Goal: Contribute content: Contribute content

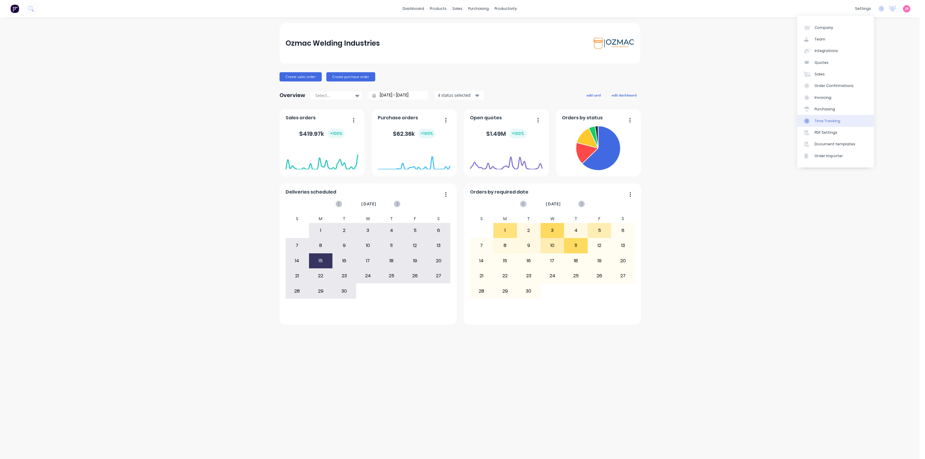
click at [824, 120] on div "Time Tracking" at bounding box center [827, 120] width 26 height 5
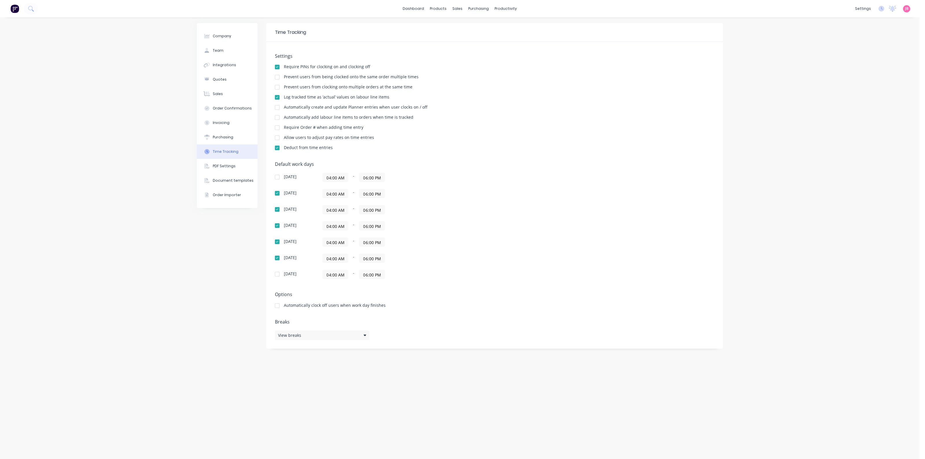
click at [502, 104] on div "Settings Require PINs for clocking on and clocking off Prevent users from being…" at bounding box center [494, 104] width 439 height 102
click at [530, 70] on div "Require PINs for clocking on and clocking off" at bounding box center [494, 67] width 439 height 5
click at [505, 99] on div "Log tracked time as ‘actual’ values on labour line items" at bounding box center [494, 97] width 439 height 5
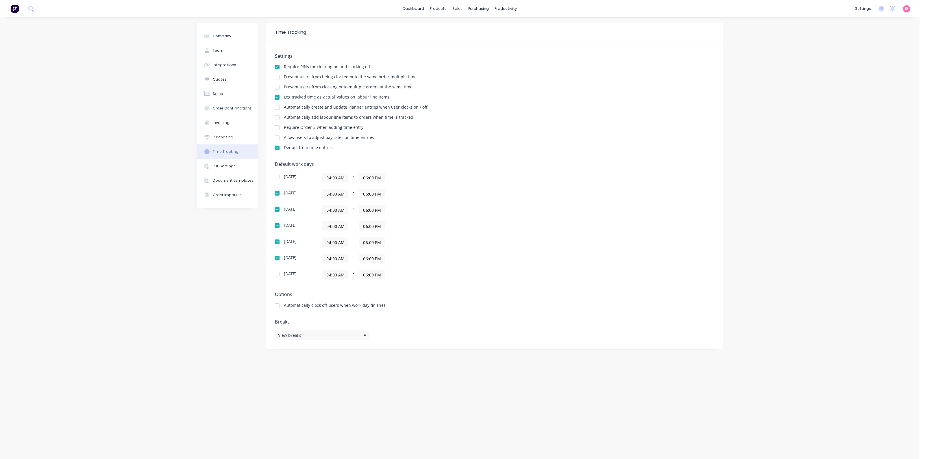
click at [379, 114] on div "Settings Require PINs for clocking on and clocking off Prevent users from being…" at bounding box center [494, 104] width 439 height 102
click at [133, 53] on div "Company Team Integrations Quotes Sales Order Confirmations Invoicing Purchasing…" at bounding box center [459, 238] width 919 height 442
click at [105, 155] on div "Company Team Integrations Quotes Sales Order Confirmations Invoicing Purchasing…" at bounding box center [459, 238] width 919 height 442
click at [214, 166] on div "PDF Settings" at bounding box center [224, 166] width 23 height 5
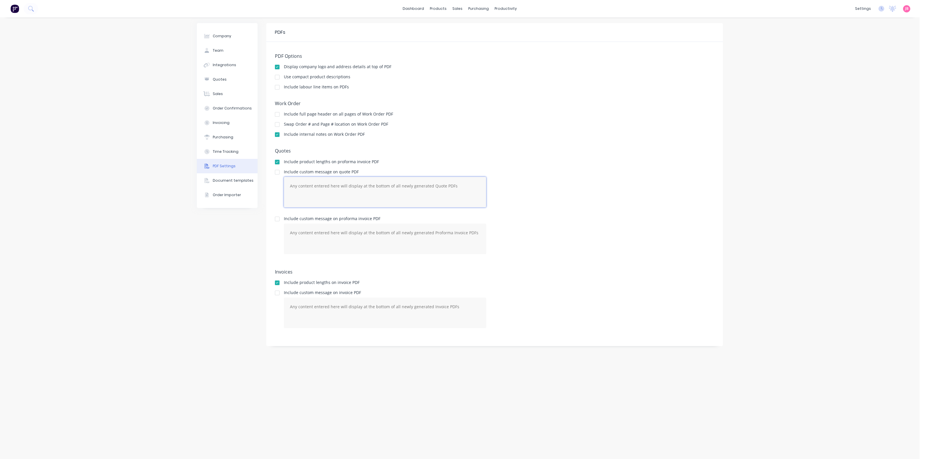
click at [357, 187] on textarea at bounding box center [385, 192] width 202 height 31
click at [243, 180] on div "Document templates" at bounding box center [233, 180] width 41 height 5
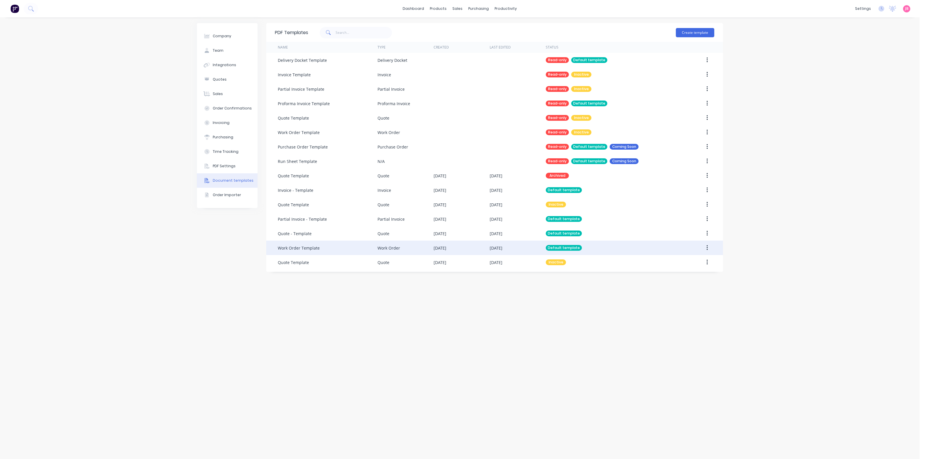
click at [324, 249] on div "Work Order Template" at bounding box center [328, 248] width 100 height 14
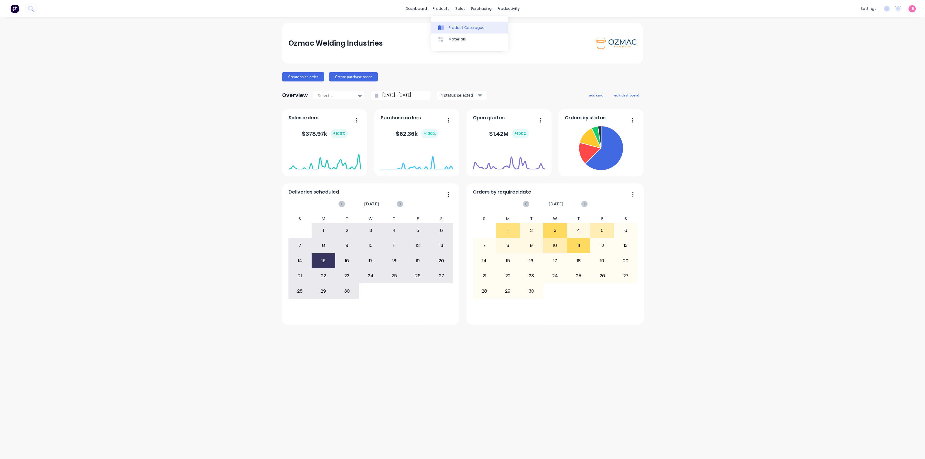
click at [452, 30] on div "Product Catalogue" at bounding box center [466, 27] width 36 height 5
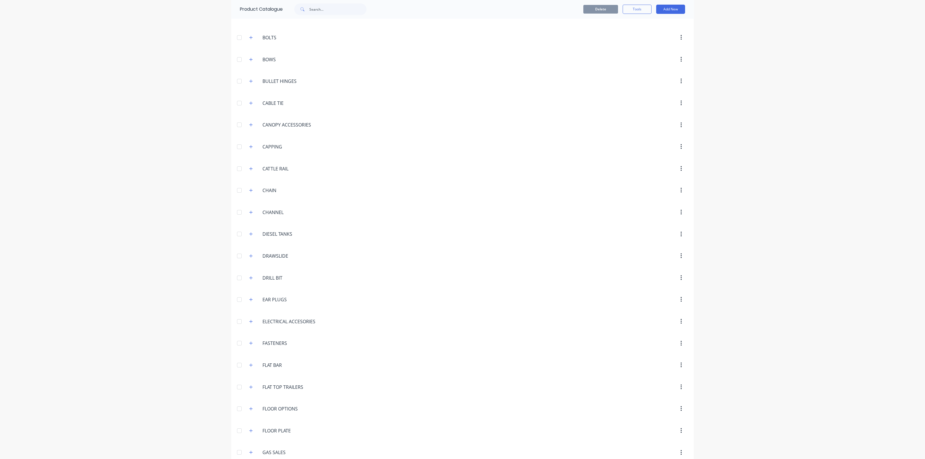
scroll to position [433, 0]
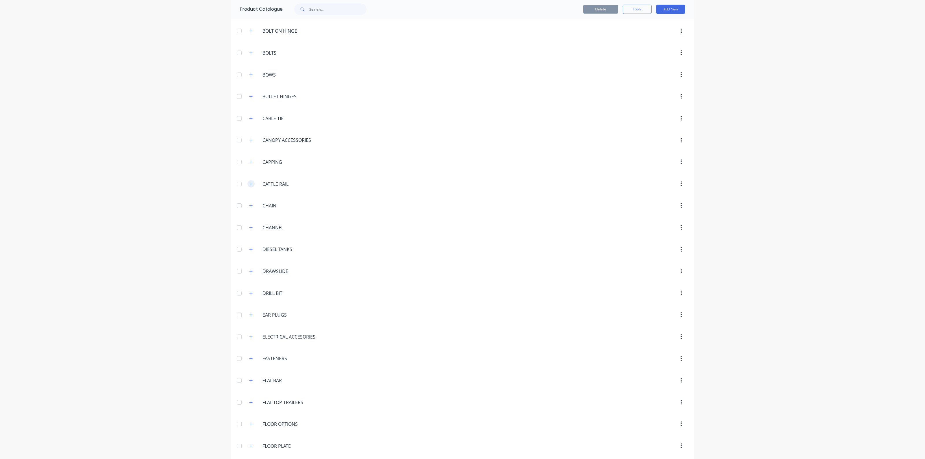
click at [249, 182] on icon "button" at bounding box center [250, 184] width 3 height 4
click at [249, 206] on button "button" at bounding box center [250, 205] width 7 height 7
click at [248, 206] on button "button" at bounding box center [250, 205] width 7 height 7
click at [249, 226] on icon "button" at bounding box center [250, 227] width 3 height 3
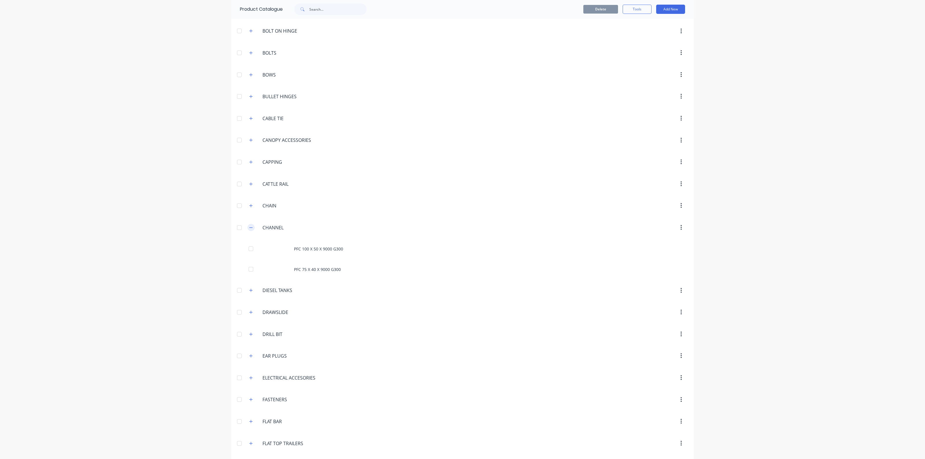
click at [249, 227] on icon "button" at bounding box center [250, 227] width 3 height 0
click at [250, 248] on button "button" at bounding box center [250, 249] width 7 height 7
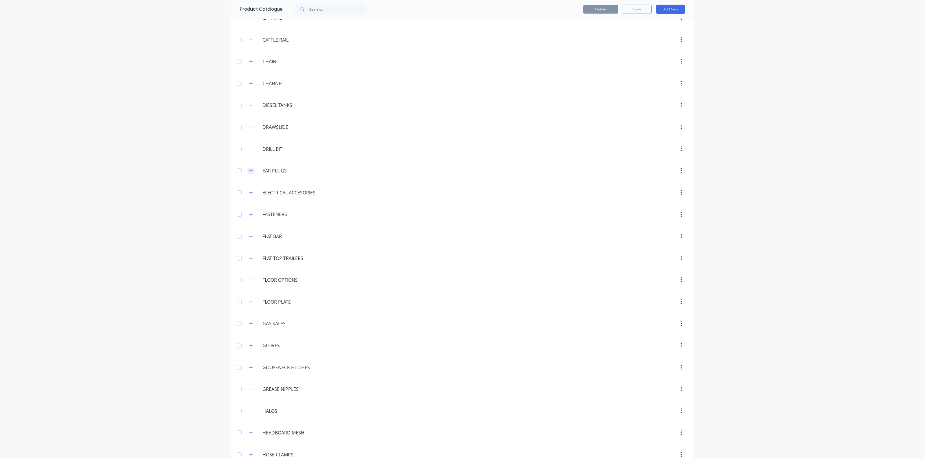
click at [249, 169] on icon "button" at bounding box center [250, 171] width 3 height 4
click at [249, 191] on icon "button" at bounding box center [250, 193] width 3 height 4
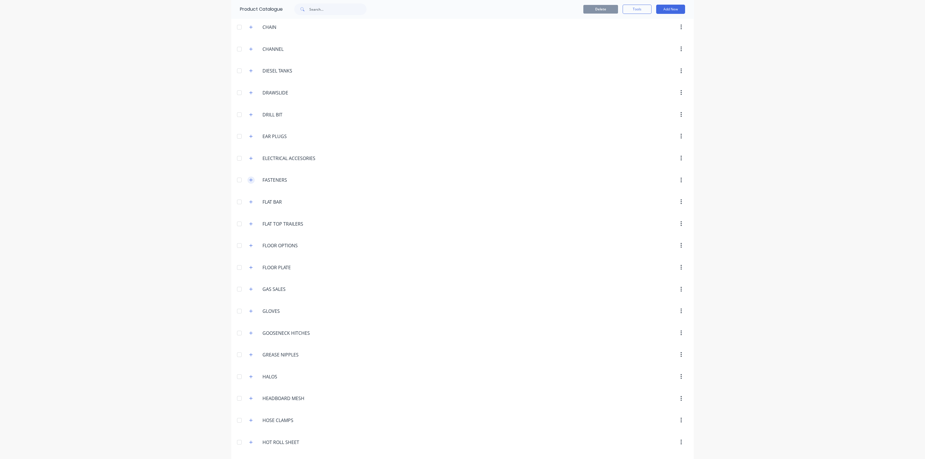
scroll to position [650, 0]
click at [250, 140] on icon "button" at bounding box center [250, 142] width 3 height 4
click at [249, 140] on icon "button" at bounding box center [250, 142] width 3 height 4
click at [249, 140] on icon "button" at bounding box center [250, 141] width 3 height 3
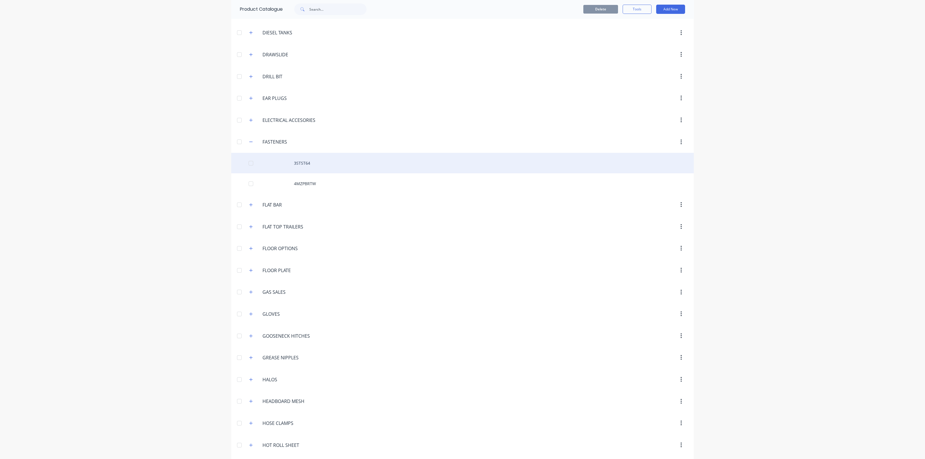
click at [302, 162] on div "3STST64" at bounding box center [462, 163] width 462 height 21
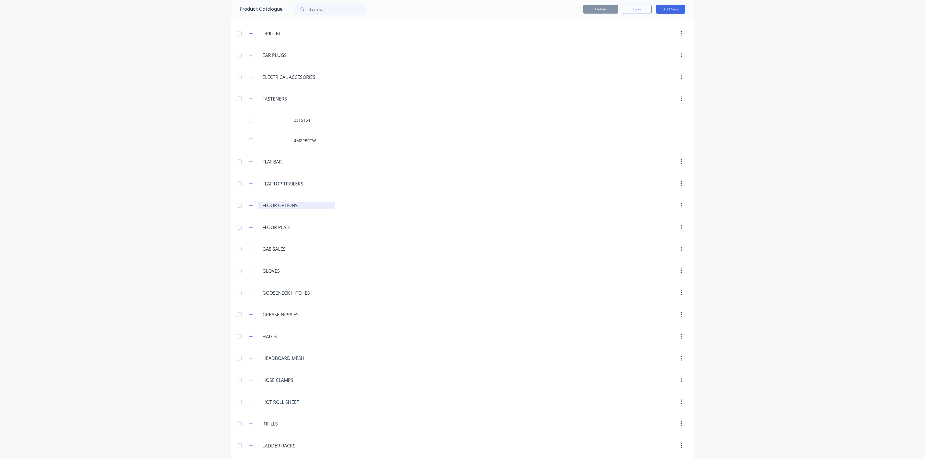
scroll to position [686, 0]
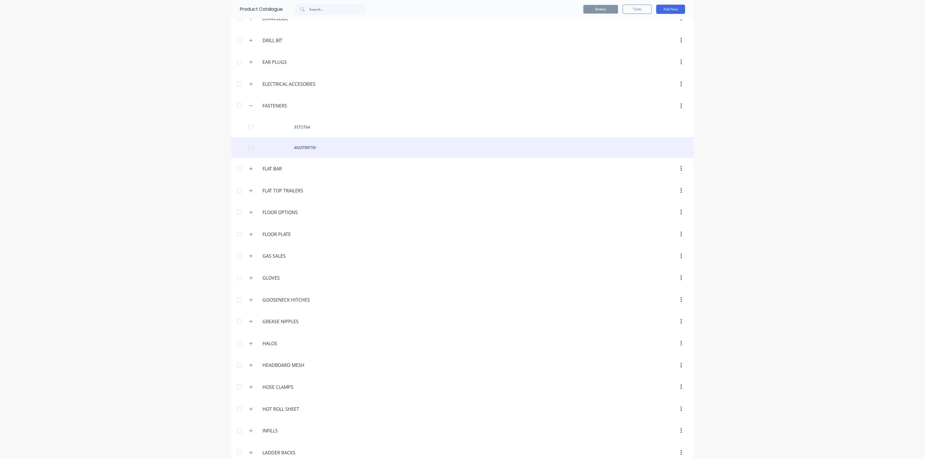
click at [301, 146] on div "4MZPBRTW" at bounding box center [462, 147] width 462 height 21
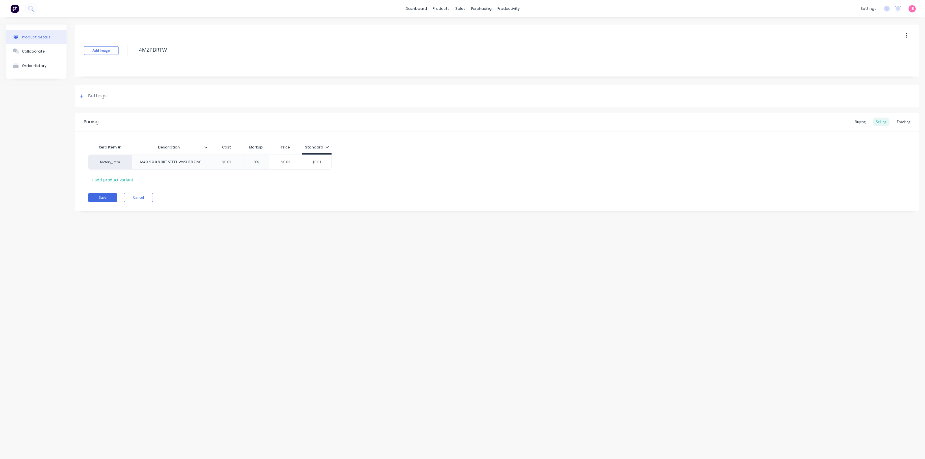
type textarea "x"
click at [17, 9] on img at bounding box center [14, 8] width 9 height 9
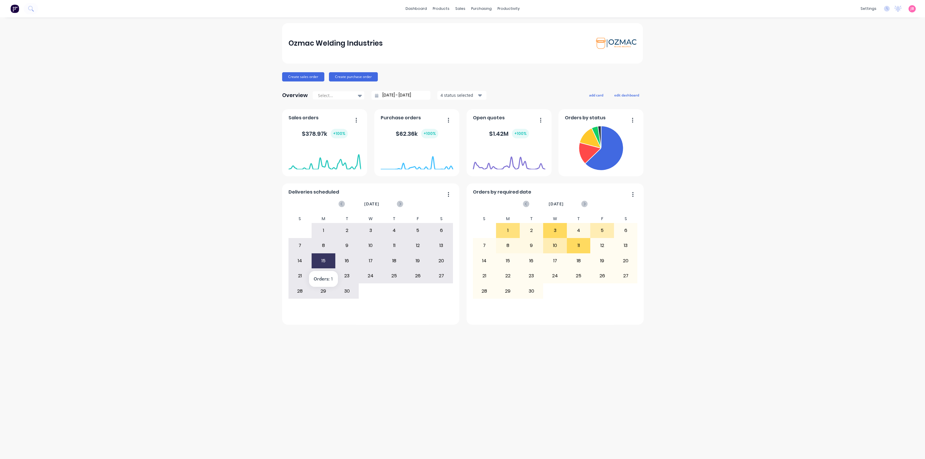
click at [324, 261] on div "15" at bounding box center [323, 261] width 23 height 14
click at [322, 260] on div "15" at bounding box center [323, 261] width 23 height 14
click at [344, 326] on div "Ozmac Welding Industries Create sales order Create purchase order Overview Sele…" at bounding box center [462, 238] width 925 height 430
click at [694, 142] on div "Ozmac Welding Industries Create sales order Create purchase order Overview Sele…" at bounding box center [462, 238] width 925 height 430
drag, startPoint x: 835, startPoint y: 133, endPoint x: 831, endPoint y: 133, distance: 4.4
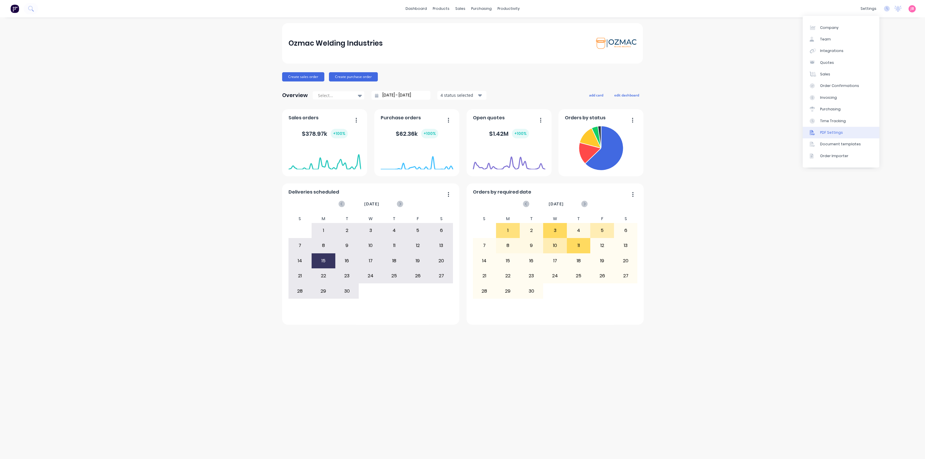
click at [835, 132] on div "PDF Settings" at bounding box center [831, 132] width 23 height 5
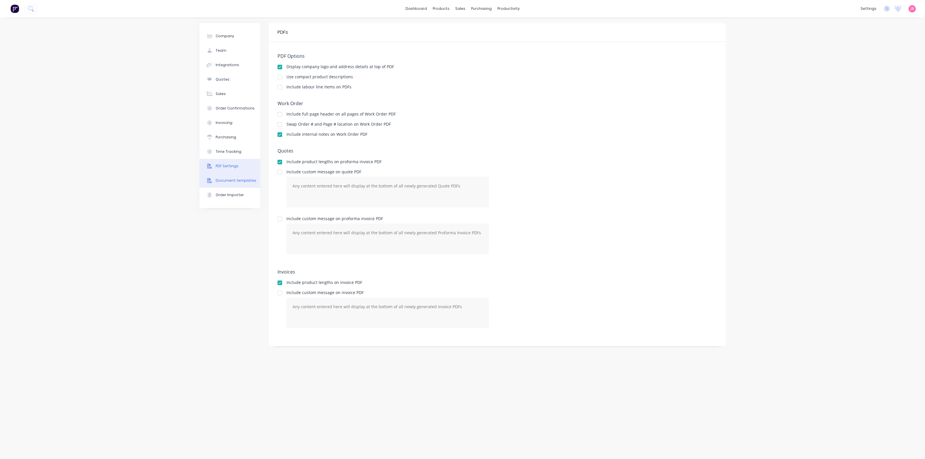
click at [231, 182] on div "Document templates" at bounding box center [236, 180] width 41 height 5
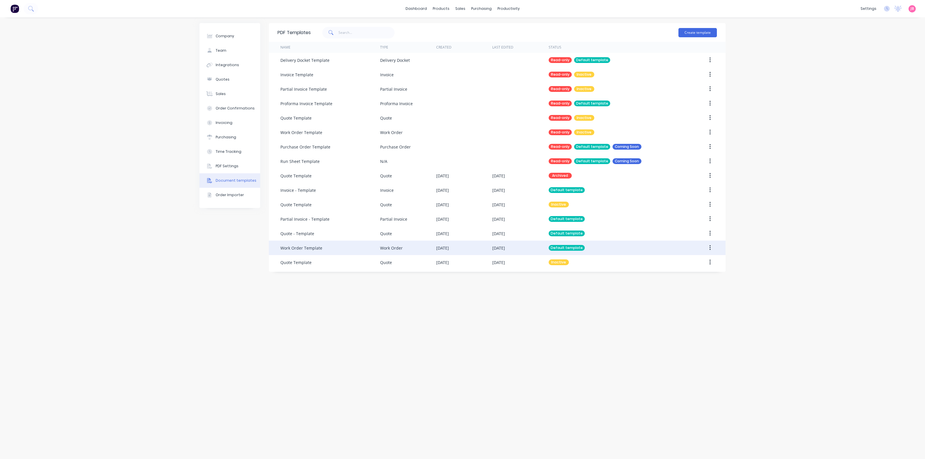
click at [416, 251] on div "Work Order" at bounding box center [408, 248] width 56 height 14
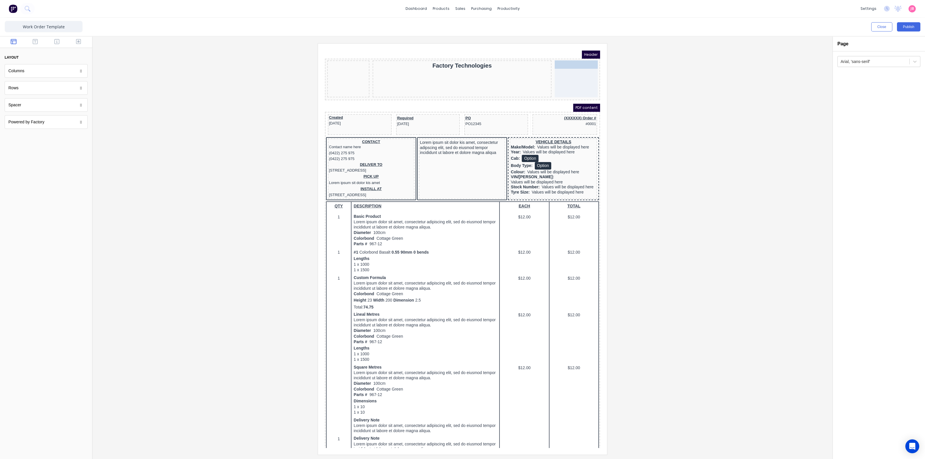
drag, startPoint x: 336, startPoint y: 58, endPoint x: 569, endPoint y: 68, distance: 233.4
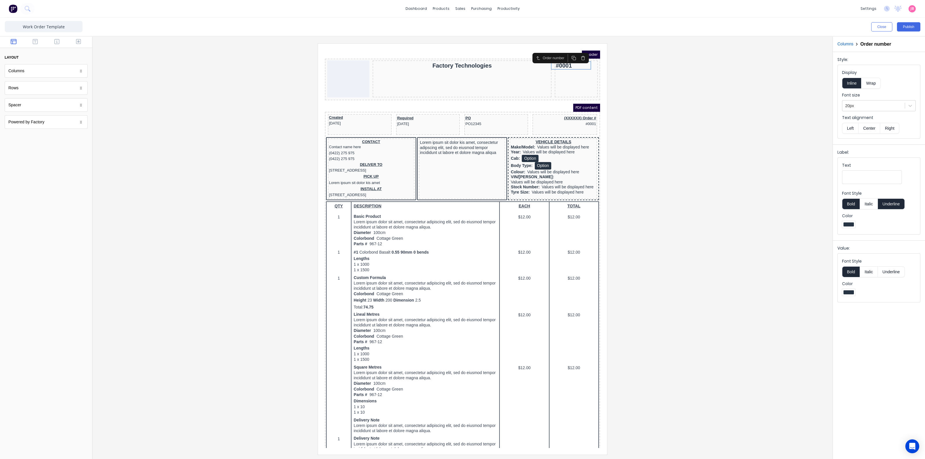
click at [633, 119] on div at bounding box center [462, 248] width 730 height 411
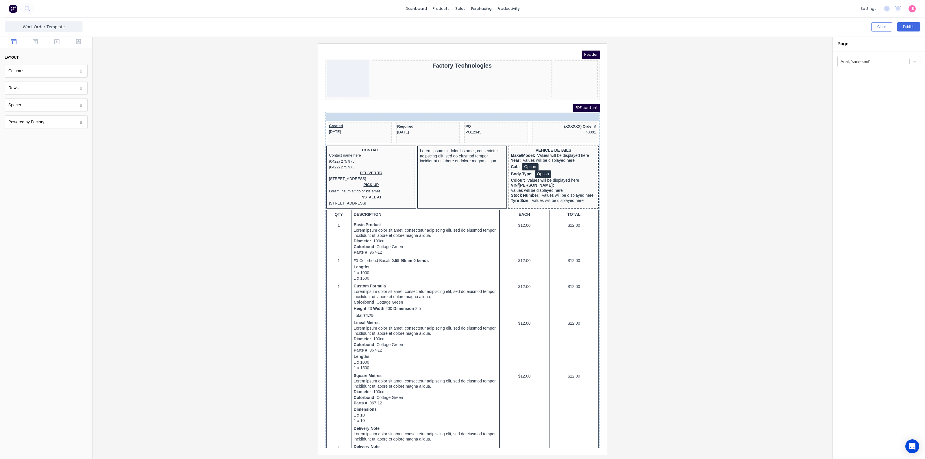
drag, startPoint x: 559, startPoint y: 58, endPoint x: 395, endPoint y: 111, distance: 172.8
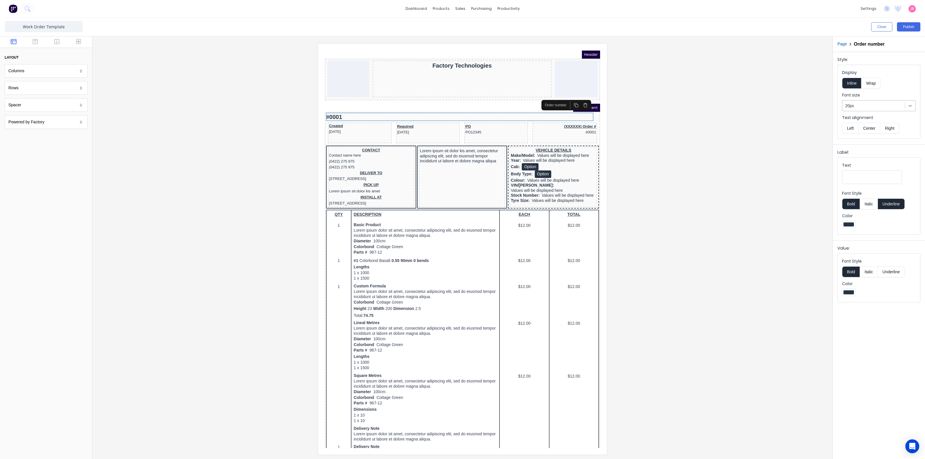
click at [908, 105] on icon at bounding box center [910, 106] width 6 height 6
click at [869, 171] on div "36px" at bounding box center [879, 172] width 74 height 11
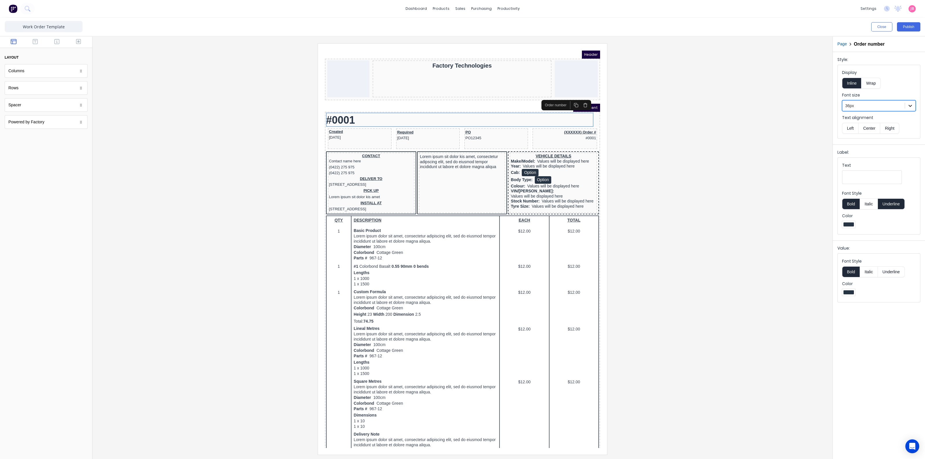
click at [910, 106] on icon at bounding box center [910, 106] width 6 height 6
click at [875, 184] on div "40px" at bounding box center [879, 183] width 74 height 11
click at [866, 129] on button "Center" at bounding box center [869, 128] width 22 height 11
click at [854, 202] on button "Bold" at bounding box center [851, 204] width 18 height 11
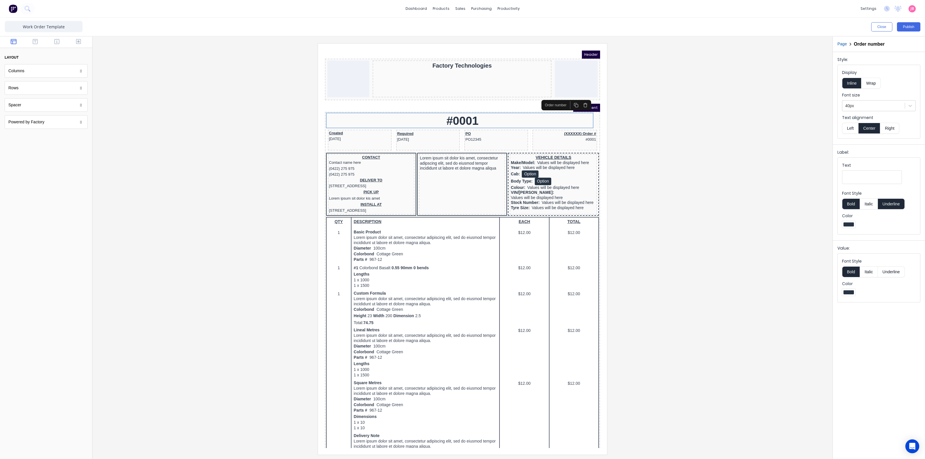
click at [852, 222] on div at bounding box center [848, 224] width 10 height 4
click at [866, 268] on div at bounding box center [866, 268] width 6 height 6
click at [848, 225] on div at bounding box center [848, 224] width 10 height 4
click at [846, 276] on div at bounding box center [848, 277] width 6 height 6
click at [891, 269] on button "Underline" at bounding box center [891, 271] width 27 height 11
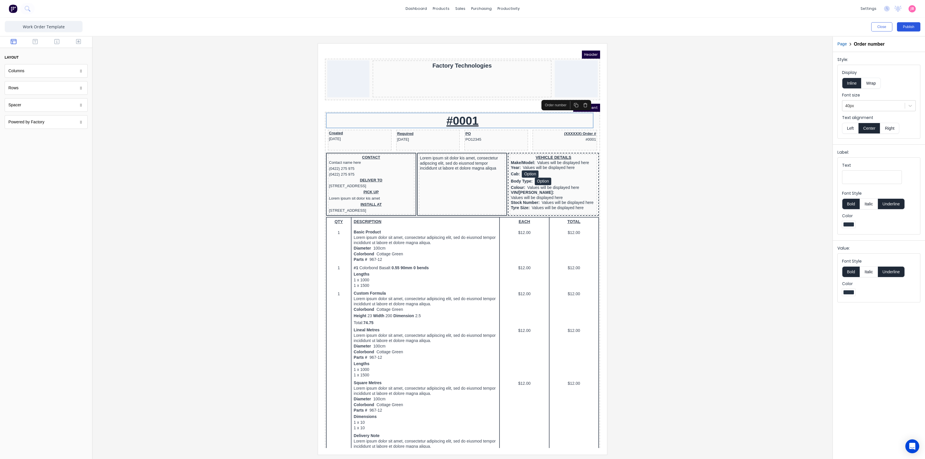
click at [908, 27] on button "Publish" at bounding box center [908, 26] width 23 height 9
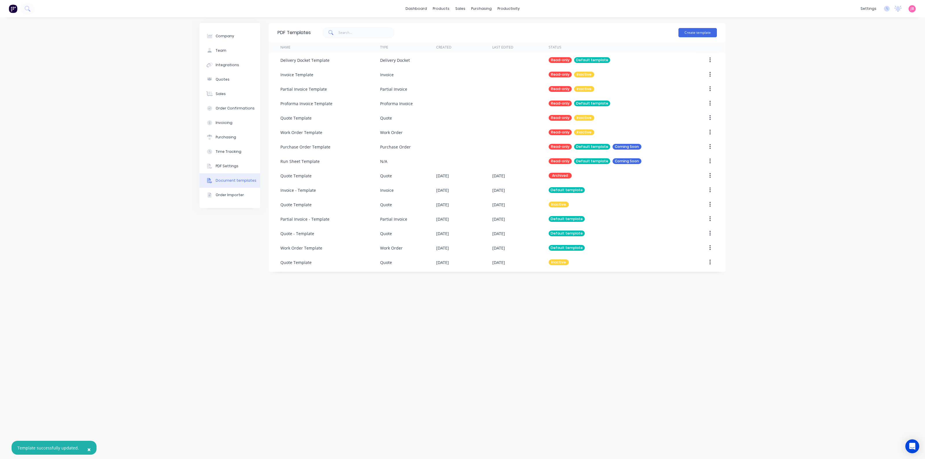
click at [118, 79] on div "Company Team Integrations Quotes Sales Order Confirmations Invoicing Purchasing…" at bounding box center [462, 238] width 925 height 442
click at [14, 9] on img at bounding box center [13, 8] width 9 height 9
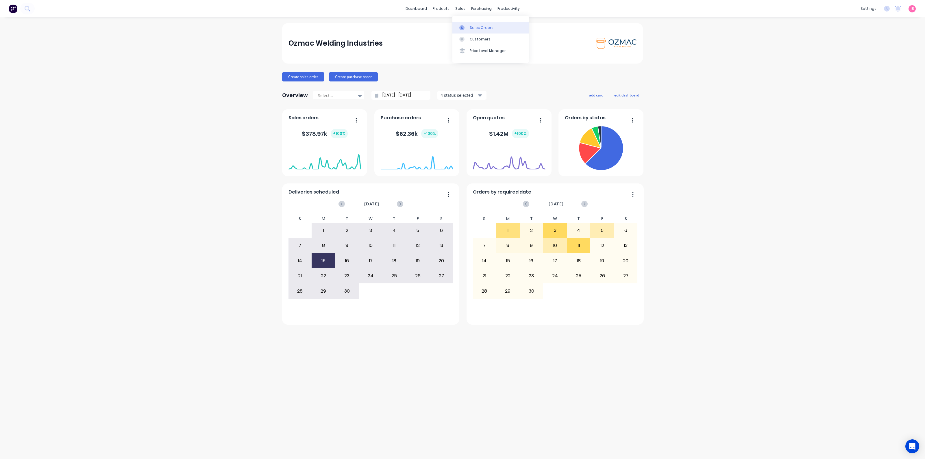
click at [469, 27] on link "Sales Orders" at bounding box center [490, 28] width 77 height 12
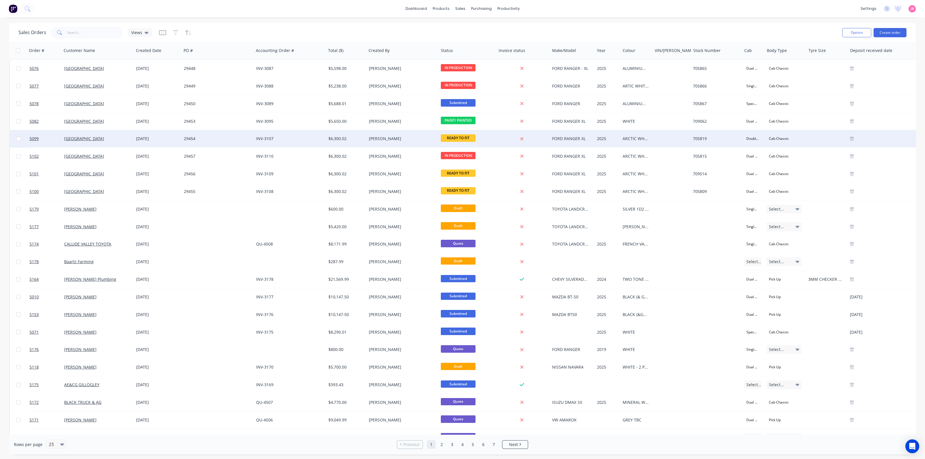
click at [390, 139] on div "Katherine Little" at bounding box center [401, 139] width 64 height 6
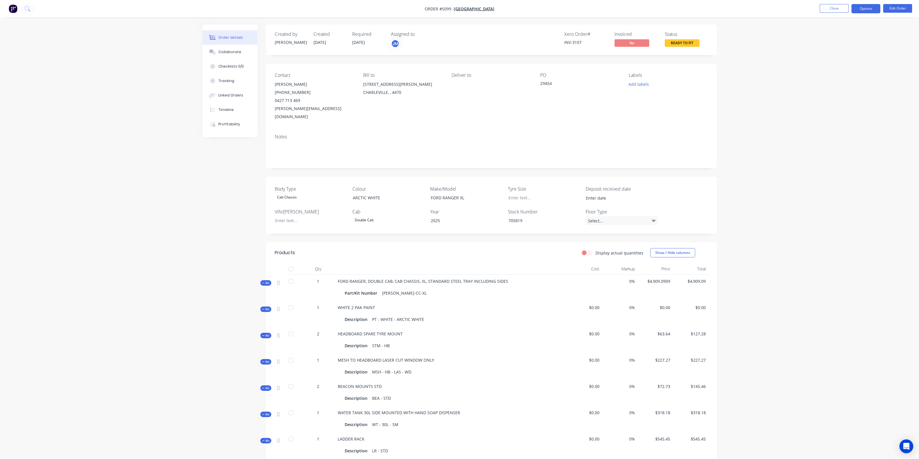
click at [858, 6] on button "Options" at bounding box center [866, 8] width 29 height 9
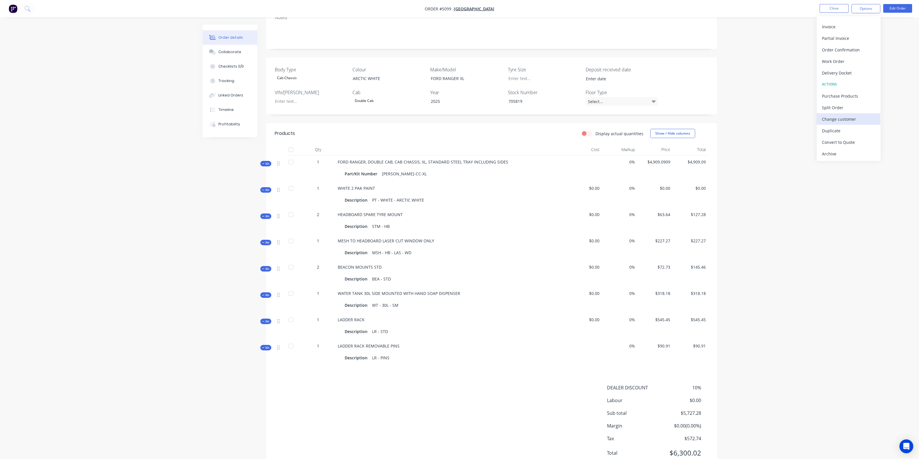
scroll to position [133, 0]
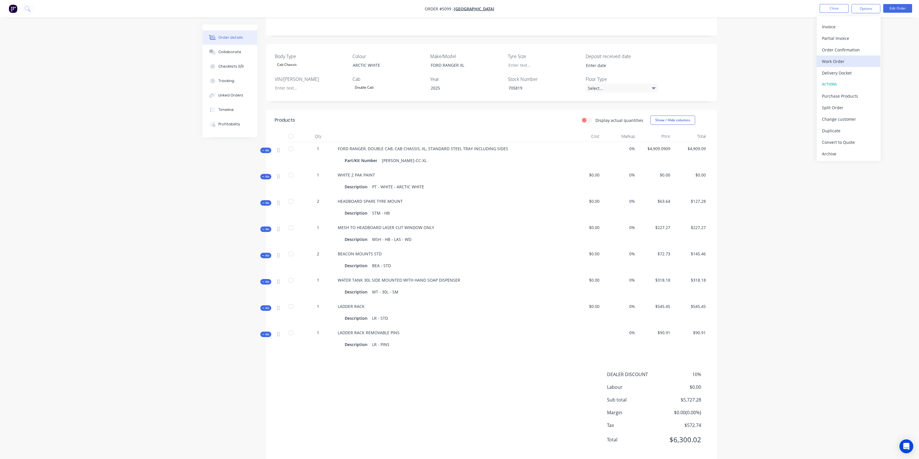
click at [841, 64] on div "Work Order" at bounding box center [848, 61] width 53 height 8
click at [834, 62] on div "Without pricing" at bounding box center [848, 58] width 53 height 8
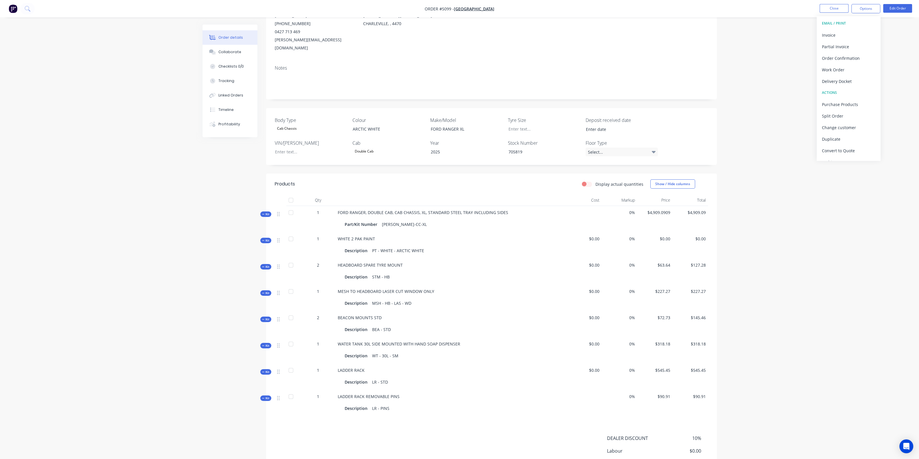
scroll to position [133, 0]
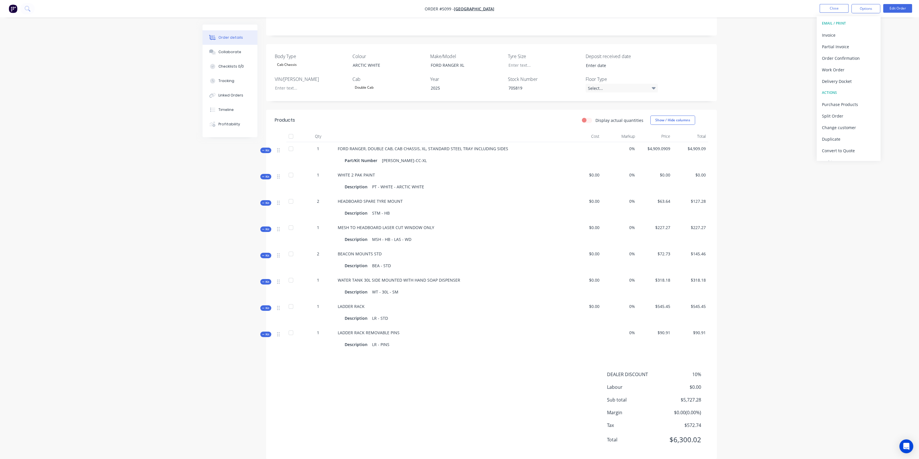
click at [747, 199] on div "Order details Collaborate Checklists 0/0 Tracking Linked Orders Timeline Profit…" at bounding box center [459, 167] width 919 height 601
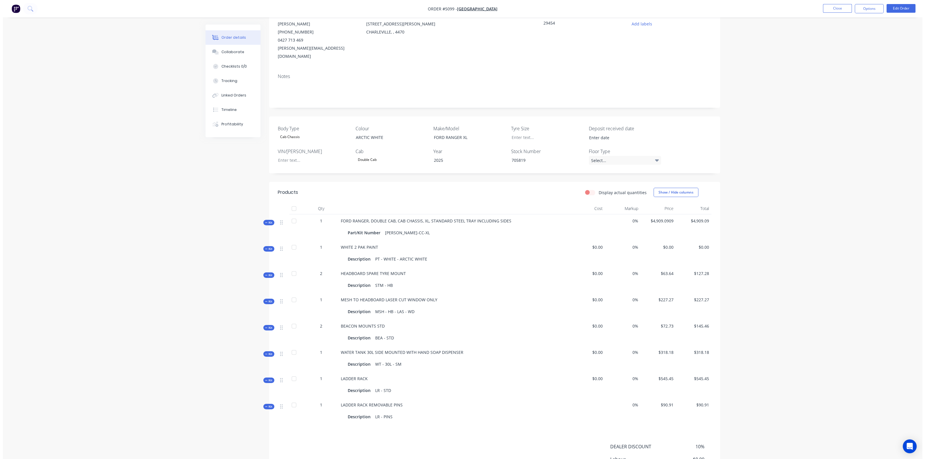
scroll to position [0, 0]
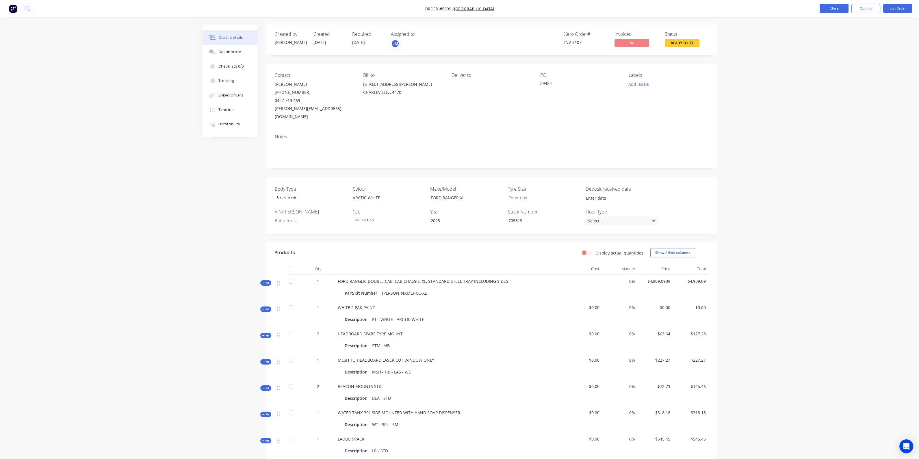
click at [837, 8] on button "Close" at bounding box center [834, 8] width 29 height 9
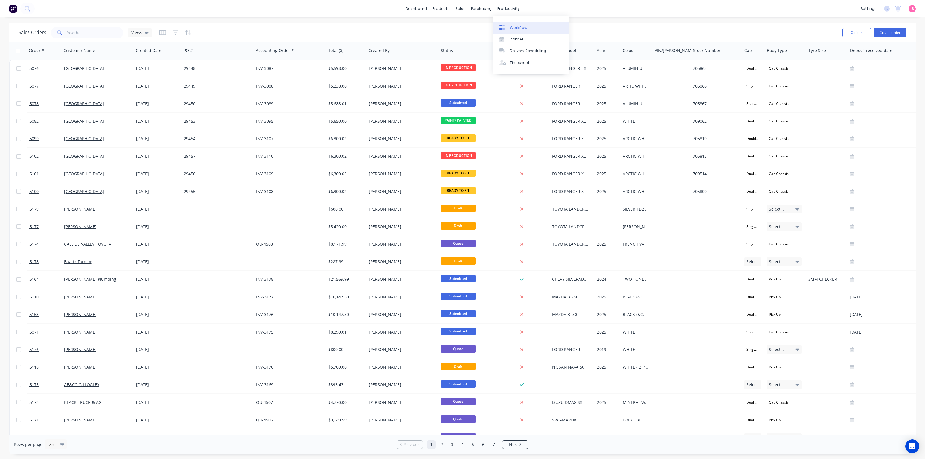
click at [512, 30] on link "Workflow" at bounding box center [530, 28] width 77 height 12
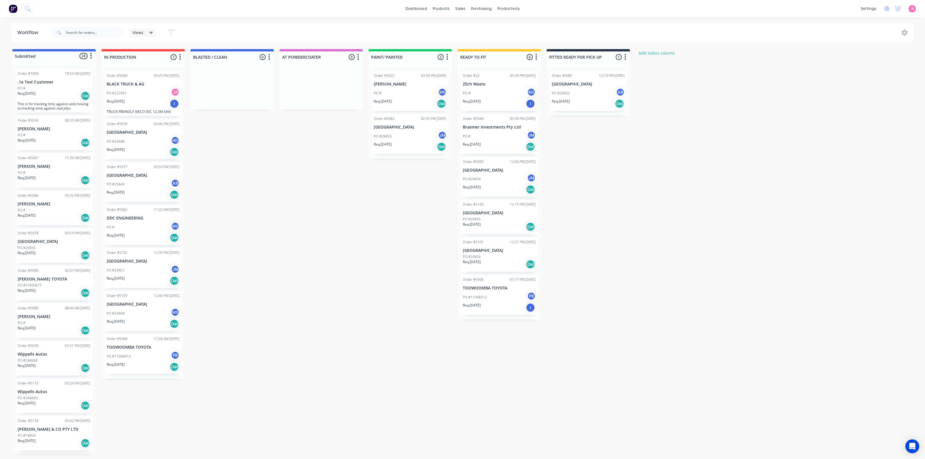
click at [138, 356] on div "PO #11008413 PB" at bounding box center [143, 356] width 73 height 11
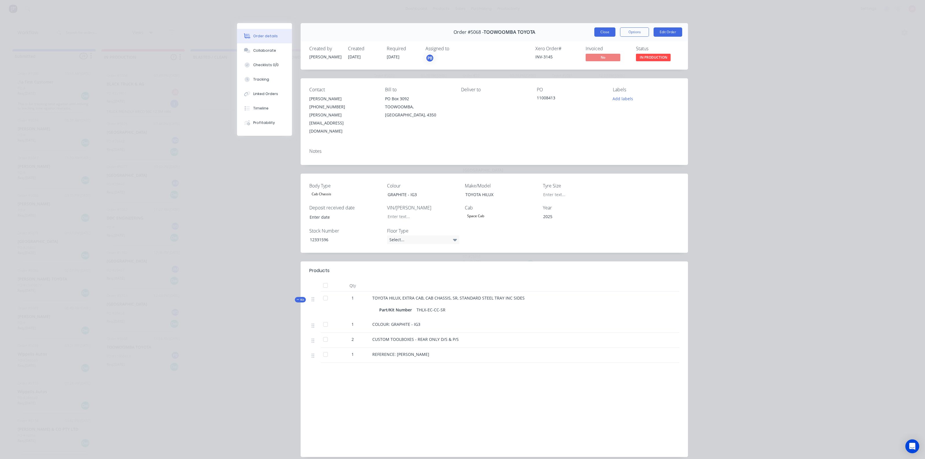
click at [598, 32] on button "Close" at bounding box center [604, 31] width 21 height 9
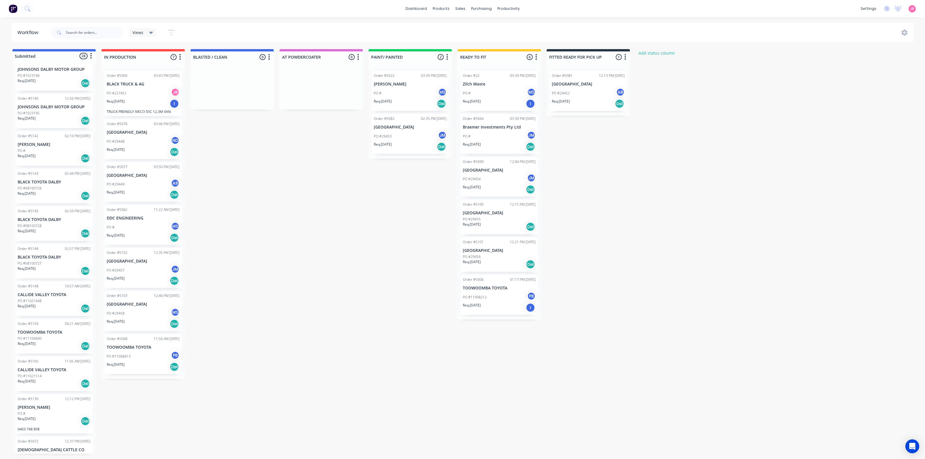
scroll to position [393, 0]
click at [45, 342] on div "PO #11104600" at bounding box center [54, 343] width 73 height 5
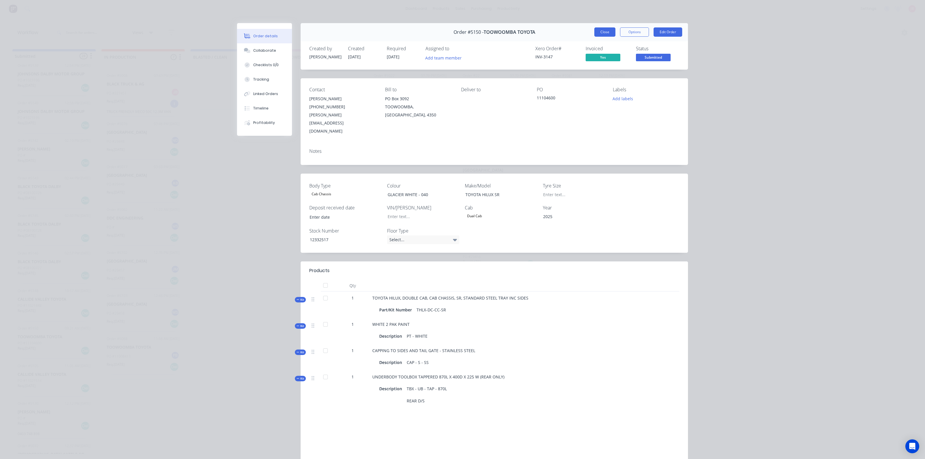
click at [600, 31] on button "Close" at bounding box center [604, 31] width 21 height 9
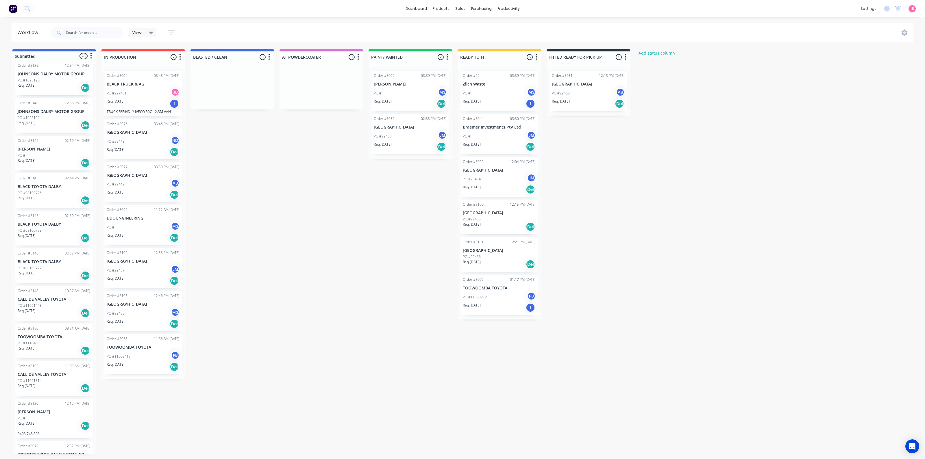
scroll to position [357, 0]
click at [355, 279] on div "Submitted 28 Status colour #4169E1 hex #4169E1 Save Cancel Summaries Total orde…" at bounding box center [394, 251] width 796 height 405
click at [306, 203] on div "Submitted 28 Status colour #4169E1 hex #4169E1 Save Cancel Summaries Total orde…" at bounding box center [394, 251] width 796 height 405
click at [446, 30] on div at bounding box center [442, 27] width 9 height 5
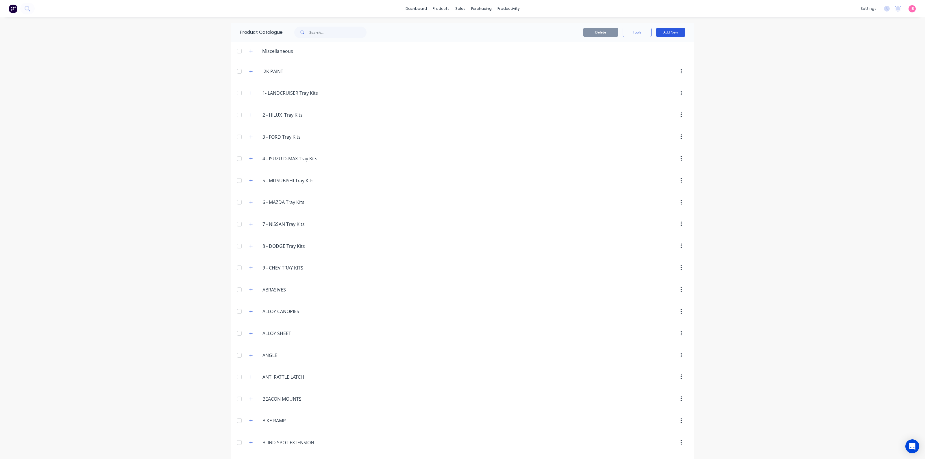
click at [669, 31] on button "Add New" at bounding box center [670, 32] width 29 height 9
click at [654, 47] on div "Category" at bounding box center [657, 47] width 44 height 8
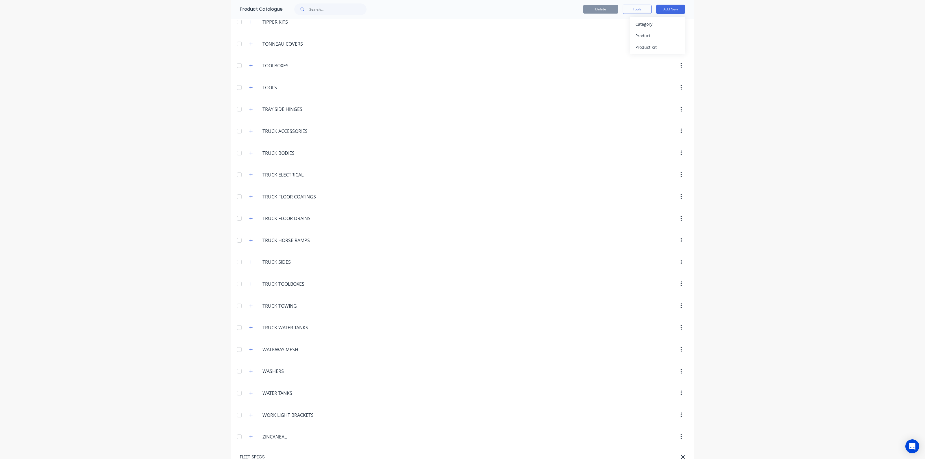
type input "FLEET SPECS"
click at [648, 34] on div "Product" at bounding box center [657, 35] width 44 height 8
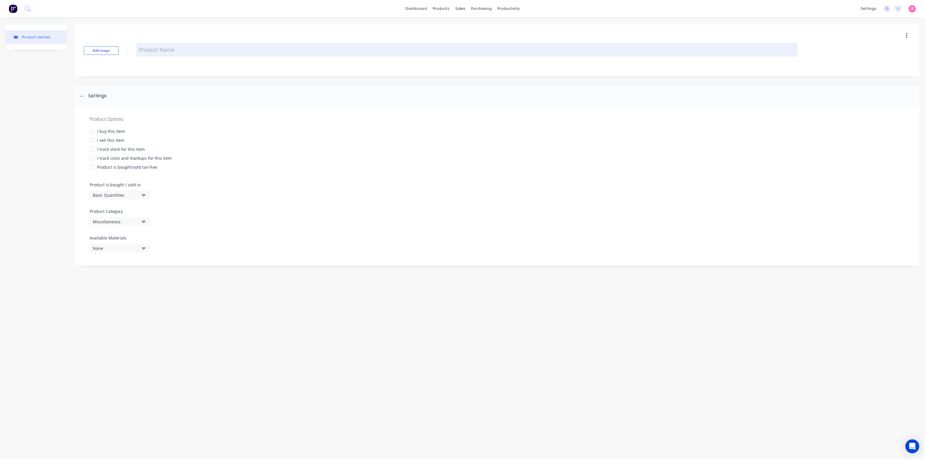
click at [187, 51] on textarea at bounding box center [466, 50] width 661 height 14
type textarea "x"
type textarea "F"
type textarea "x"
type textarea "FK"
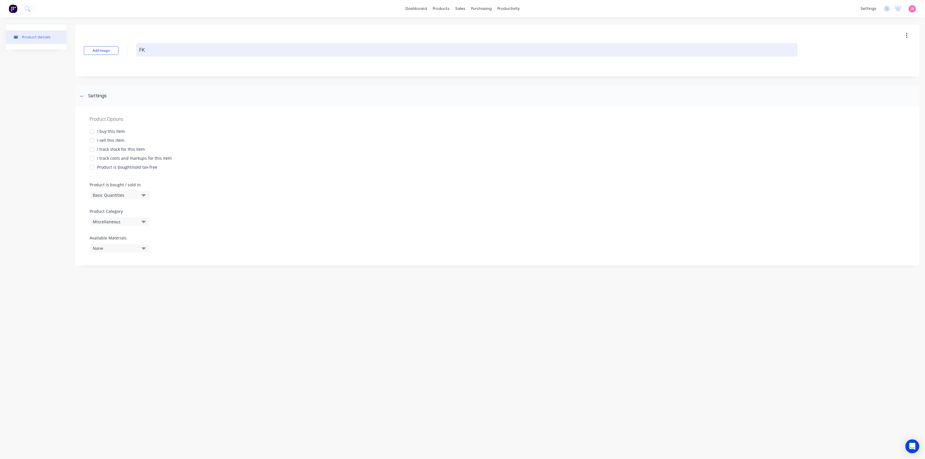
type textarea "x"
type textarea "FKG"
type textarea "x"
type textarea "FKG"
type textarea "x"
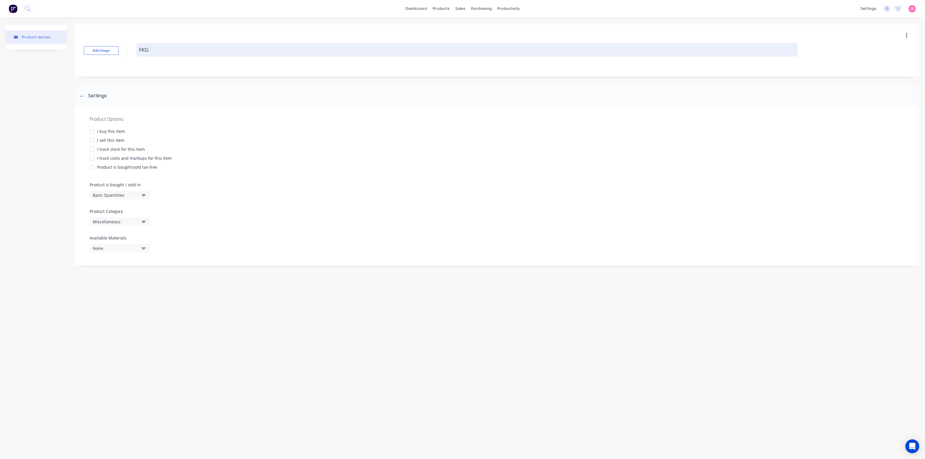
type textarea "FKG D"
type textarea "x"
type textarea "FKG DU"
type textarea "x"
type textarea "FKG DUA"
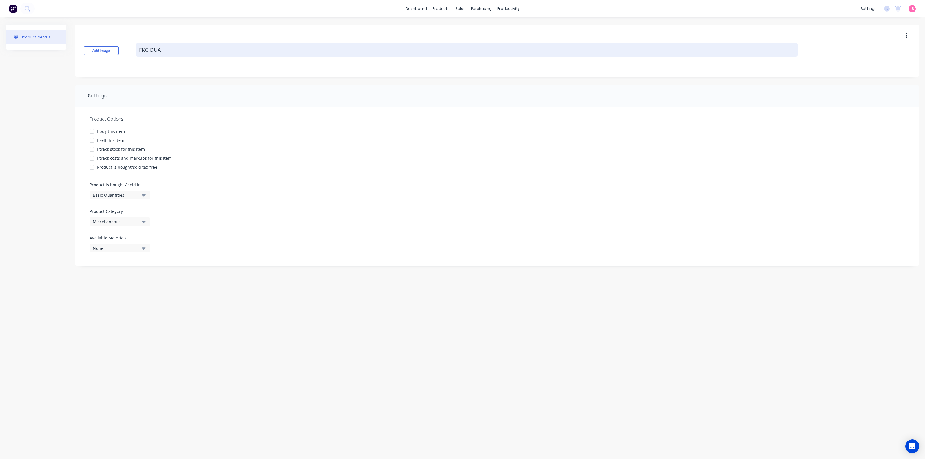
type textarea "x"
type textarea "FKG DUAL"
type textarea "x"
type textarea "FKG DUAL"
type textarea "x"
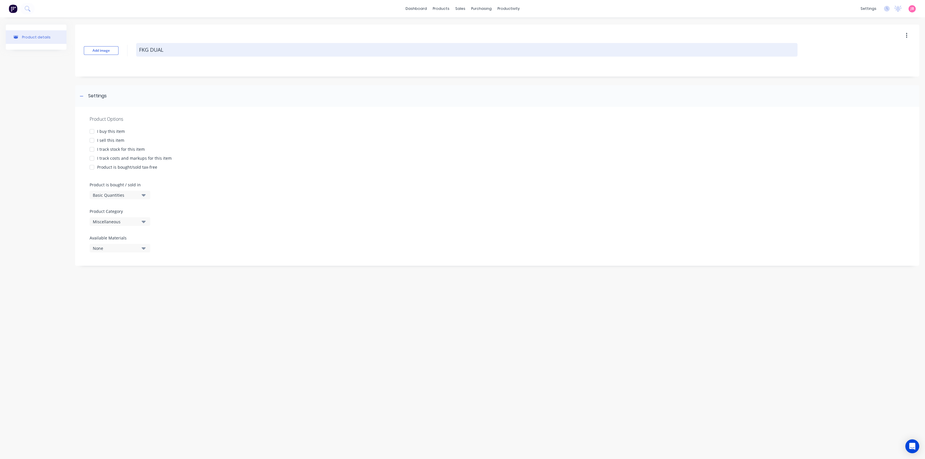
type textarea "FKG DUAL C"
type textarea "x"
type textarea "FKG DUAL CA"
type textarea "x"
type textarea "FKG DUAL CAB"
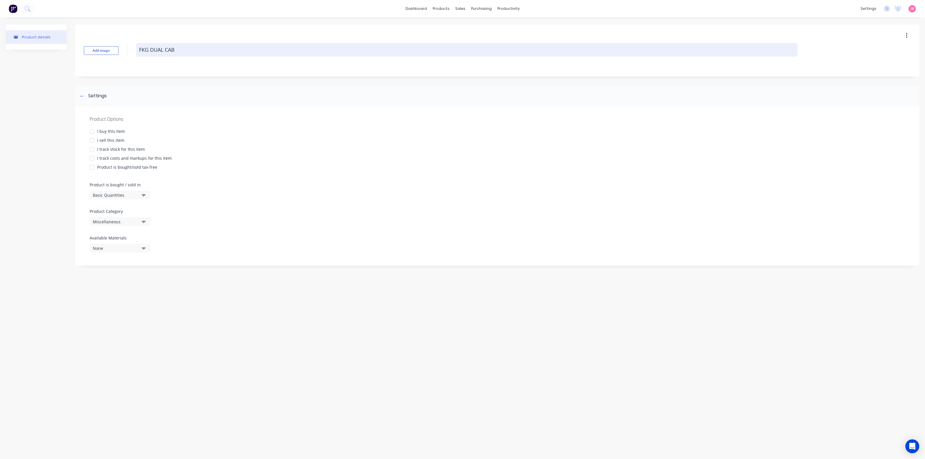
type textarea "x"
type textarea "FKG DUAL CAB"
type textarea "x"
type textarea "FKG DUAL CAB S"
type textarea "x"
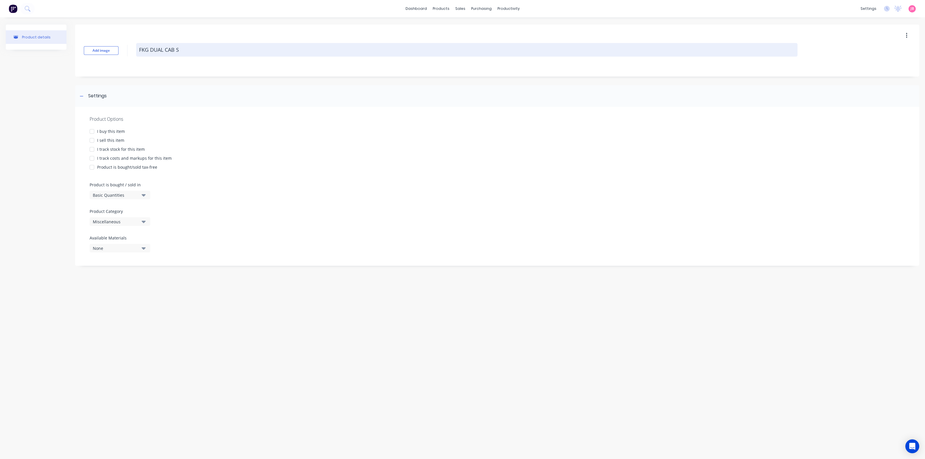
type textarea "FKG DUAL CAB SP"
type textarea "x"
type textarea "FKG DUAL CAB SPE"
type textarea "x"
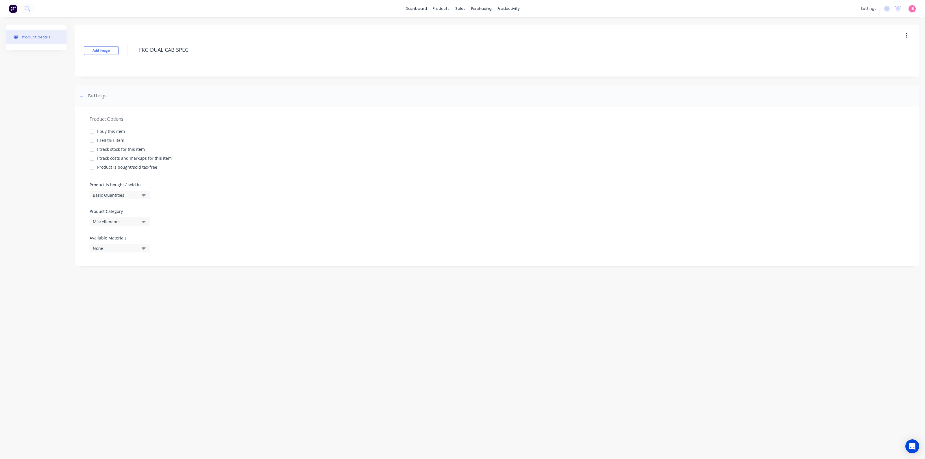
type textarea "FKG DUAL CAB SPEC"
type textarea "x"
type textarea "FKG DUAL CAB SPEC"
click at [906, 34] on icon "button" at bounding box center [906, 35] width 1 height 6
click at [884, 58] on div "Delete" at bounding box center [885, 62] width 44 height 8
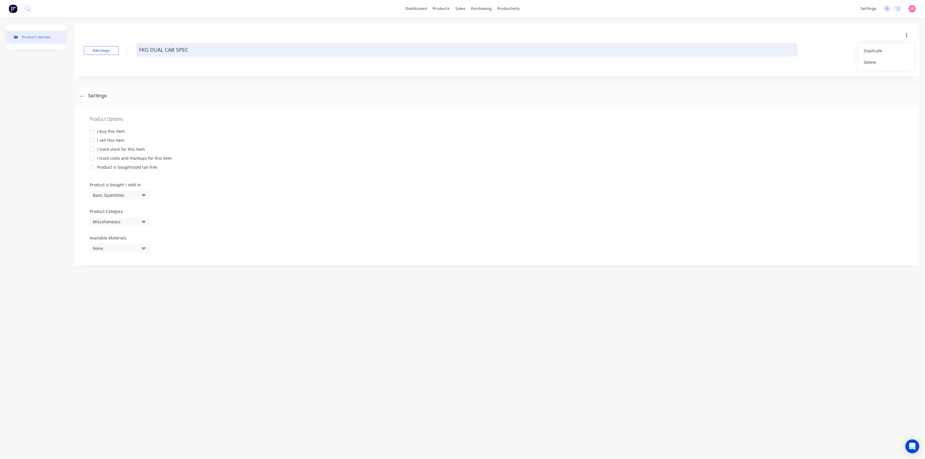
type textarea "x"
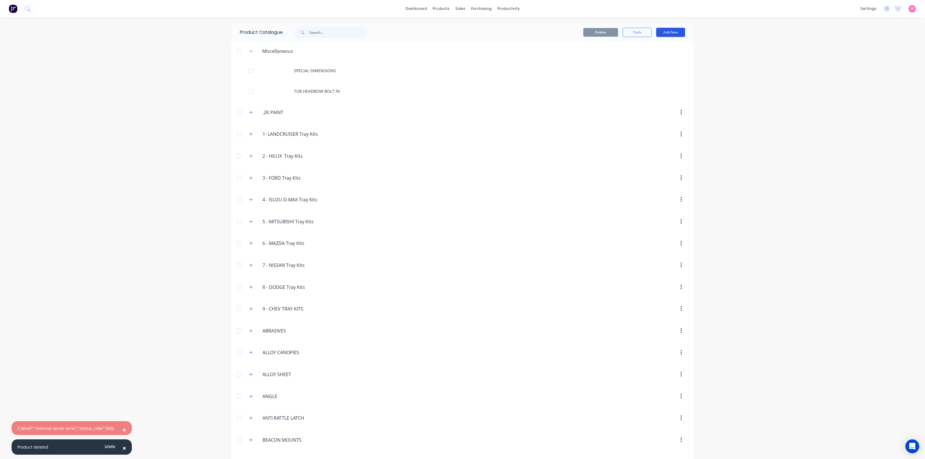
click at [673, 31] on button "Add New" at bounding box center [670, 32] width 29 height 9
click at [653, 69] on div "Product Kit" at bounding box center [657, 70] width 44 height 8
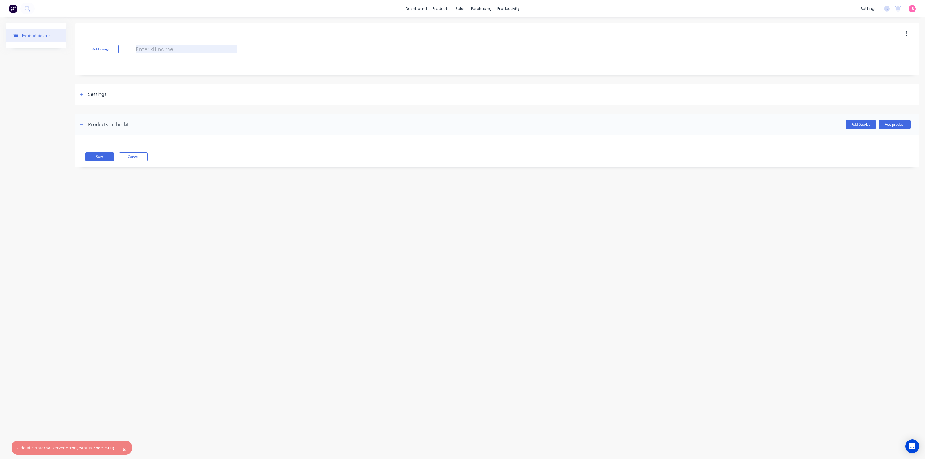
click at [159, 50] on input at bounding box center [186, 49] width 101 height 8
type input "FKG DUAL CAB SPEC"
click at [98, 94] on div "Settings" at bounding box center [97, 94] width 18 height 7
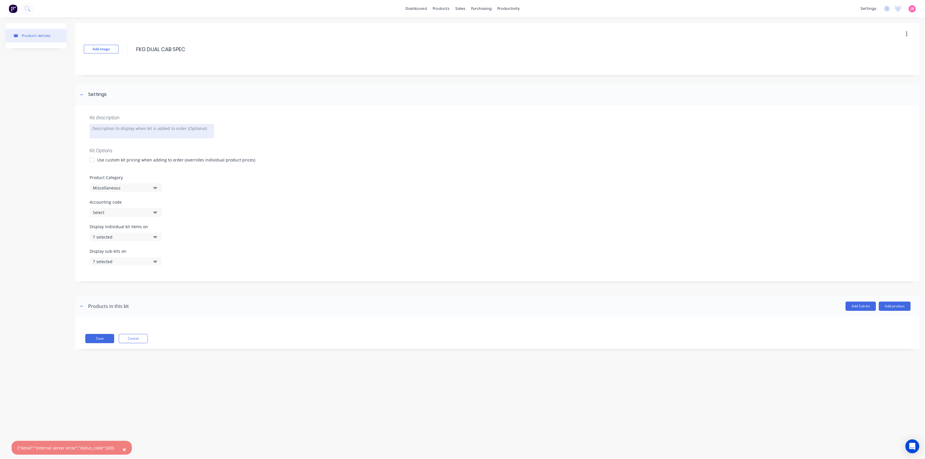
click at [111, 132] on div at bounding box center [152, 131] width 124 height 14
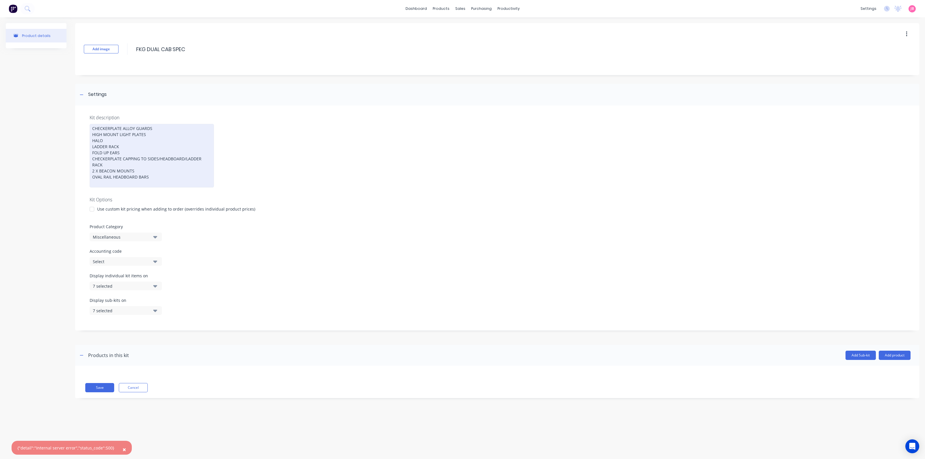
click at [162, 164] on div "CHECKERPLATE ALLOY GUARDS HIGH MOUNT LIGHT PLATES HALO LADDER RACK FOLD UP EARS…" at bounding box center [152, 156] width 124 height 64
click at [184, 174] on div "CHECKERPLATE ALLOY GUARDS HIGH MOUNT LIGHT PLATES HALO LADDER RACK FOLD UP EARS…" at bounding box center [152, 159] width 124 height 70
click at [181, 180] on div "CHECKERPLATE ALLOY GUARDS HIGH MOUNT LIGHT PLATES HALO LADDER RACK FOLD UP EARS…" at bounding box center [152, 159] width 124 height 70
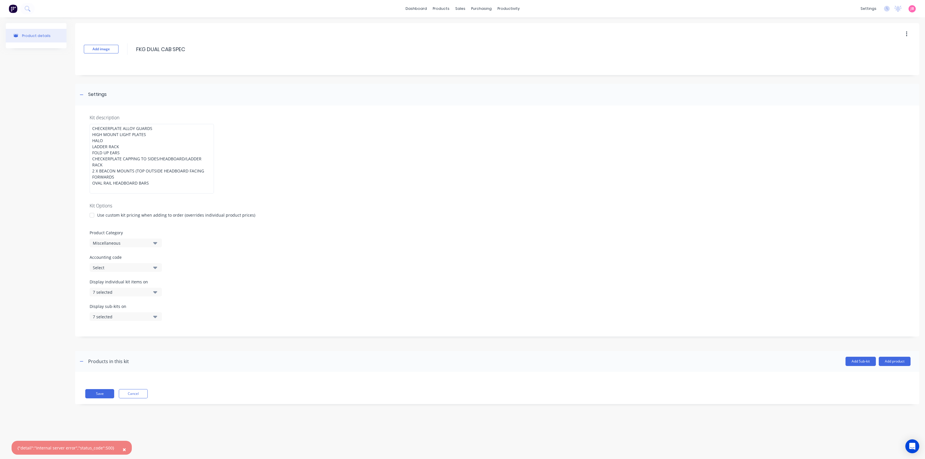
click at [123, 449] on span "×" at bounding box center [124, 450] width 3 height 8
click at [126, 240] on div "Miscellaneous" at bounding box center [121, 243] width 56 height 6
click at [126, 256] on Category "text" at bounding box center [136, 261] width 61 height 12
type Category "SPEC"
click at [120, 269] on div "FLEET SPECS" at bounding box center [133, 275] width 87 height 12
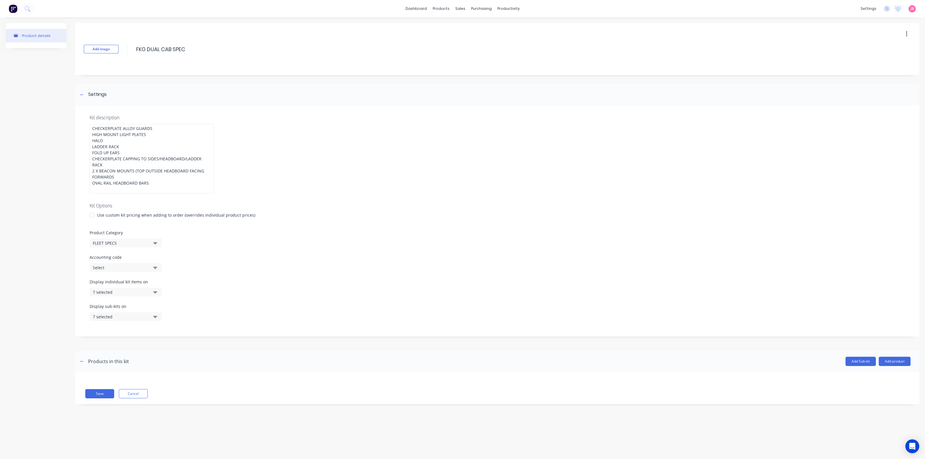
click at [127, 265] on div "Select" at bounding box center [121, 268] width 56 height 6
click at [162, 254] on label "Accounting code" at bounding box center [497, 257] width 815 height 6
click at [190, 254] on label "Accounting code" at bounding box center [497, 257] width 815 height 6
click at [160, 263] on button "Select" at bounding box center [126, 267] width 72 height 9
click at [158, 288] on button "7 selected" at bounding box center [126, 292] width 72 height 9
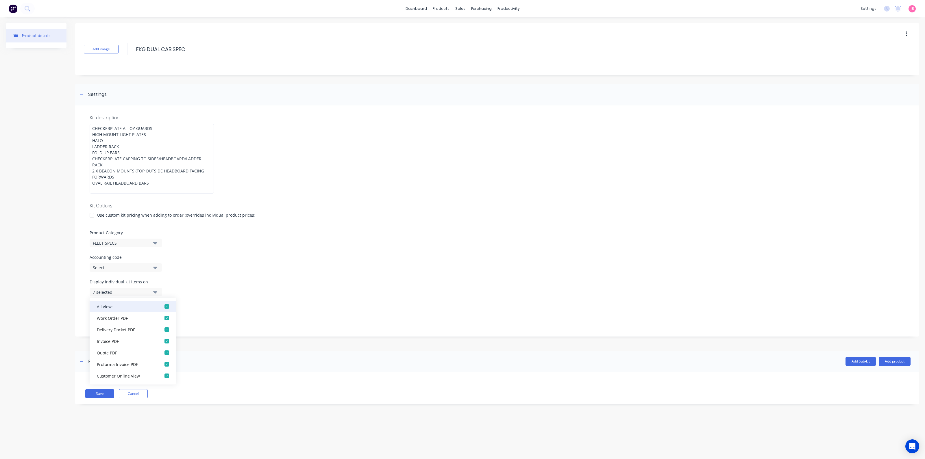
click at [161, 301] on div "button" at bounding box center [167, 307] width 12 height 12
click at [158, 289] on button "None" at bounding box center [126, 292] width 72 height 9
click at [156, 316] on icon "button" at bounding box center [155, 317] width 4 height 2
click at [161, 325] on div "button" at bounding box center [167, 331] width 12 height 12
click at [157, 312] on button "None" at bounding box center [126, 316] width 72 height 9
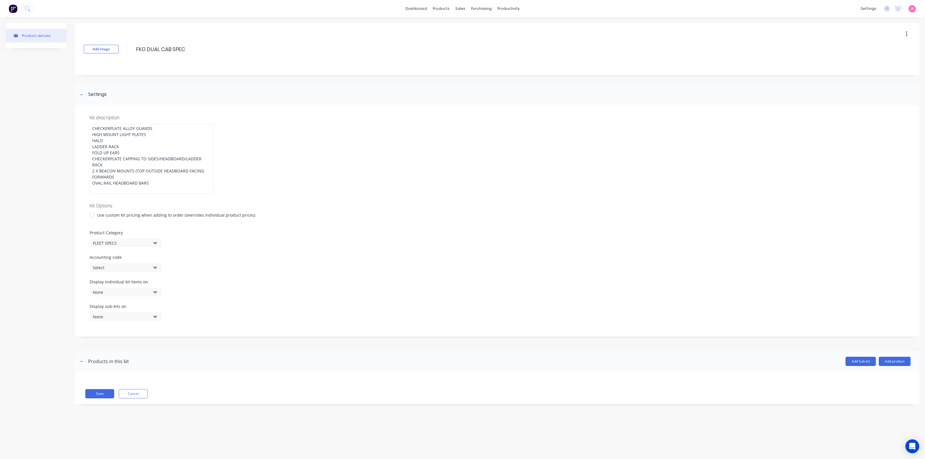
click at [218, 245] on div "Kit description CHECKERPLATE ALLOY GUARDS HIGH MOUNT LIGHT PLATES HALO LADDER R…" at bounding box center [497, 220] width 844 height 231
click at [91, 209] on div at bounding box center [92, 215] width 12 height 12
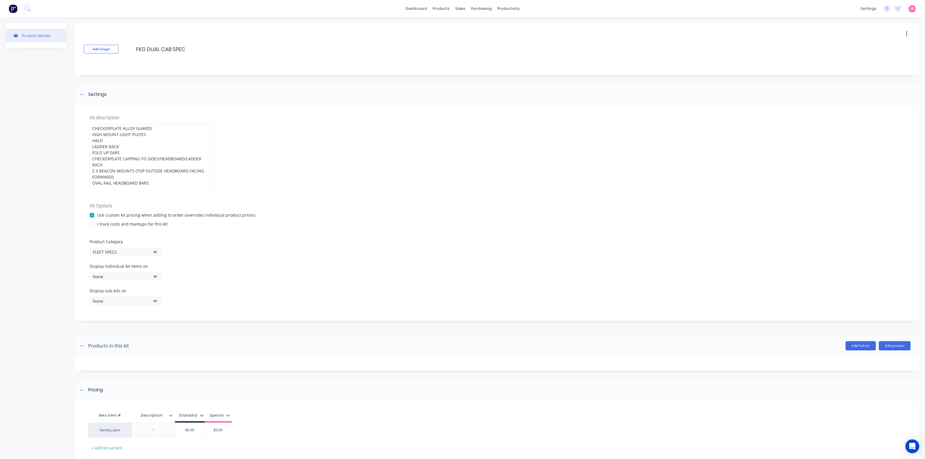
click at [91, 218] on div at bounding box center [92, 224] width 12 height 12
click at [301, 427] on div "$0.00" at bounding box center [302, 430] width 29 height 14
type input "$0.00"
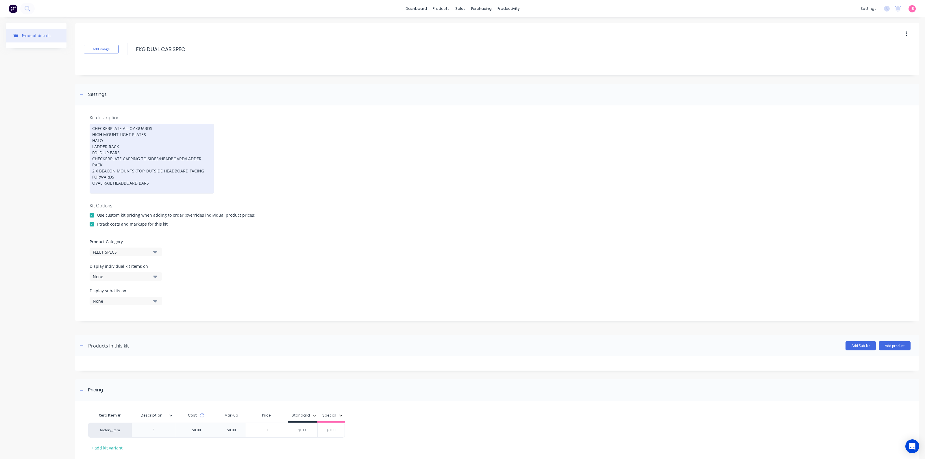
click at [145, 140] on div "CHECKERPLATE ALLOY GUARDS HIGH MOUNT LIGHT PLATES HALO LADDER RACK FOLD UP EARS…" at bounding box center [152, 159] width 124 height 70
click at [104, 183] on div "CHECKERPLATE ALLOY GUARDS HIGH MOUNT LIGHT PLATES HALO LADDER RACK FOLD UP EARS…" at bounding box center [152, 159] width 124 height 70
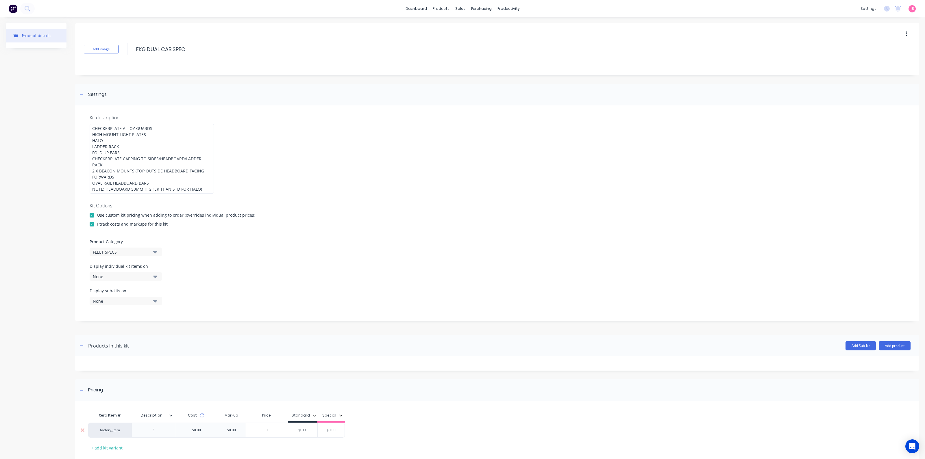
click at [164, 426] on div at bounding box center [153, 430] width 29 height 8
click at [305, 429] on input "$0.00" at bounding box center [316, 431] width 29 height 5
click at [319, 429] on input "$0.00" at bounding box center [316, 431] width 29 height 5
type input "0"
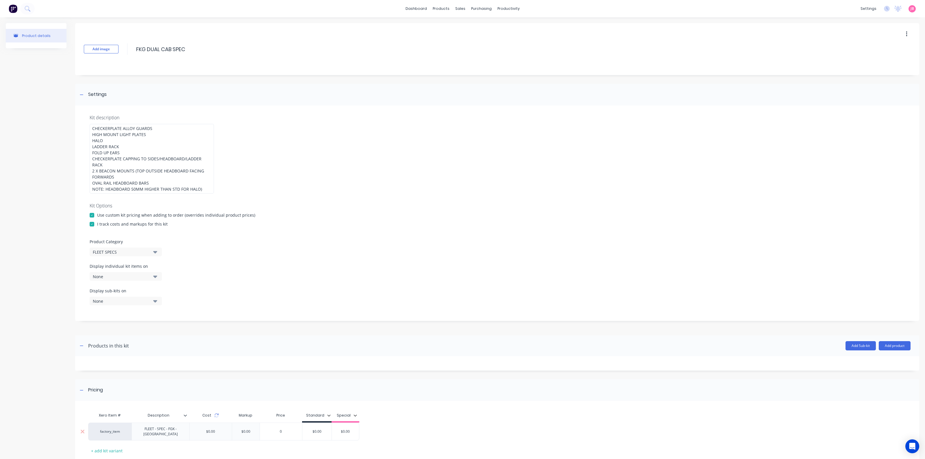
click at [291, 429] on input "0" at bounding box center [281, 431] width 42 height 5
click at [320, 429] on input "$0.00" at bounding box center [316, 431] width 29 height 5
type input "$1436.36"
click at [426, 380] on div "Pricing" at bounding box center [497, 390] width 844 height 22
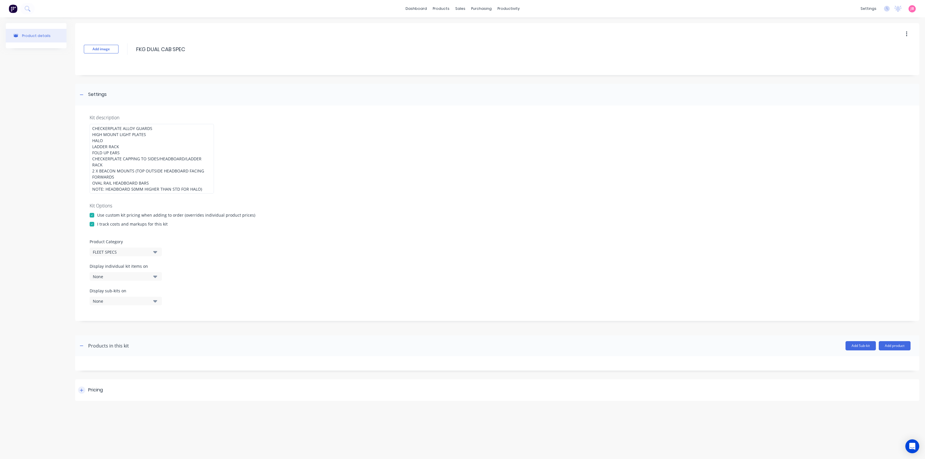
click at [100, 387] on div "Pricing" at bounding box center [95, 390] width 15 height 7
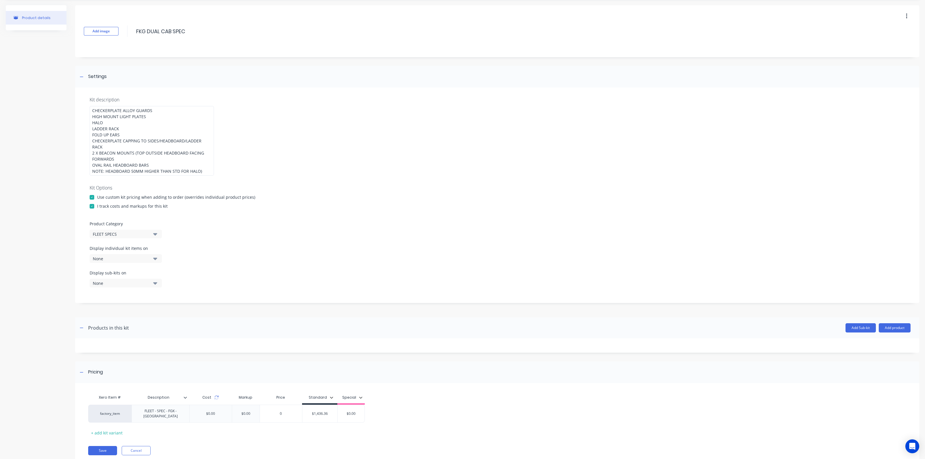
scroll to position [28, 0]
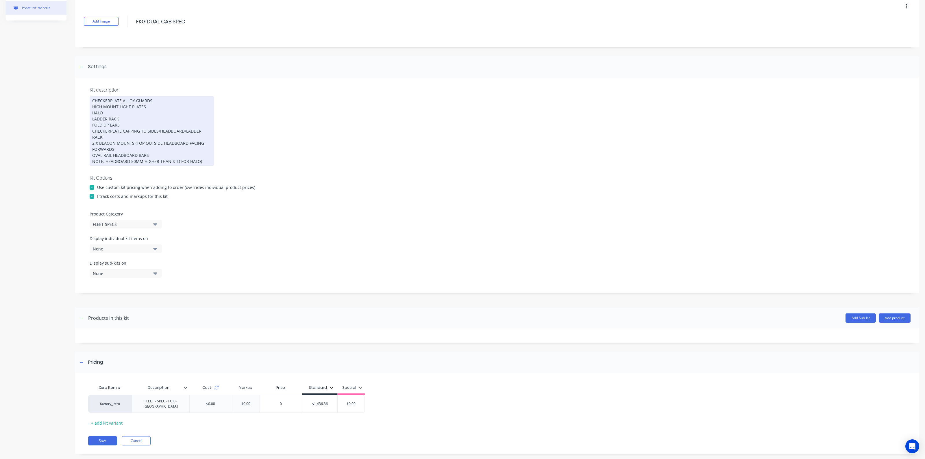
click at [205, 155] on div "CHECKERPLATE ALLOY GUARDS HIGH MOUNT LIGHT PLATES HALO LADDER RACK FOLD UP EARS…" at bounding box center [152, 131] width 124 height 70
click at [177, 398] on div "factory_item FLEET - SPEC - FGK - DC $0.00 $0.00 0 0 $1,436.36 $1436.36 $0.00" at bounding box center [492, 402] width 809 height 15
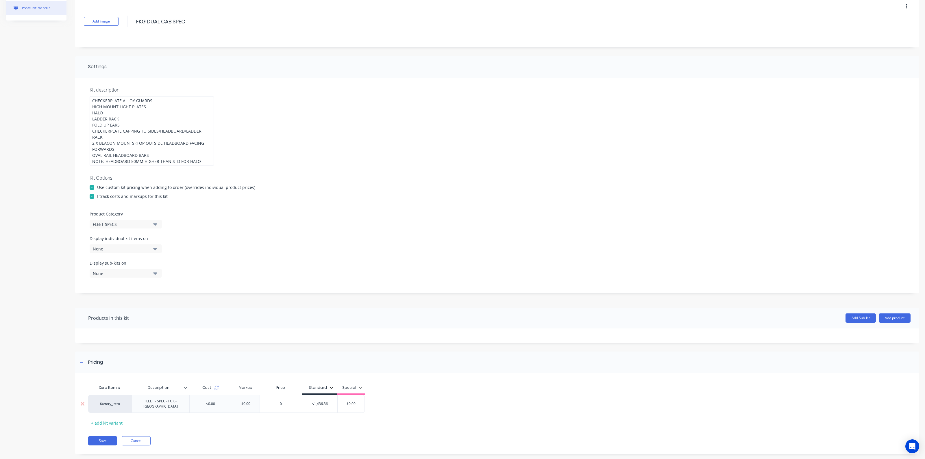
click at [174, 398] on div "FLEET - SPEC - FGK - DC" at bounding box center [160, 404] width 53 height 13
copy div "FLEET - SPEC - FGK - DC"
click at [308, 237] on div "Display individual kit items on None" at bounding box center [497, 247] width 815 height 25
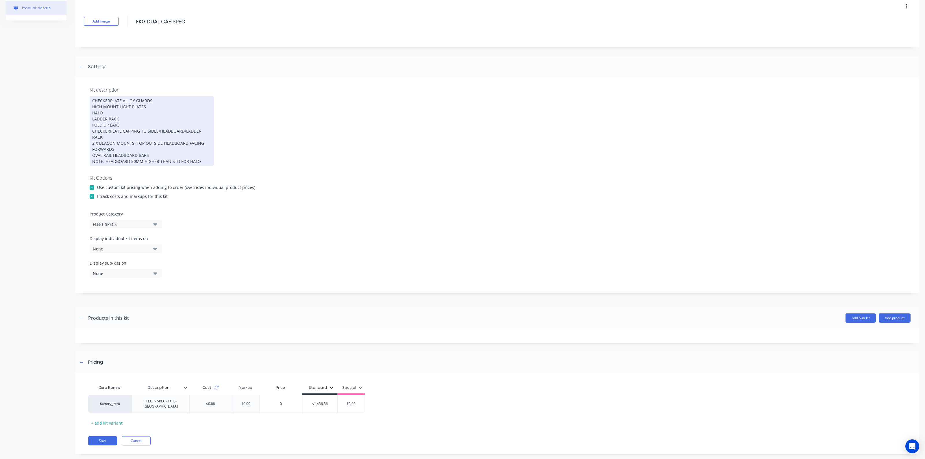
drag, startPoint x: 201, startPoint y: 153, endPoint x: 75, endPoint y: 93, distance: 140.6
click at [75, 93] on div "Product details Add image FKG DUAL CAB SPEC FKG DUAL CAB SPEC Enter kit name Se…" at bounding box center [462, 229] width 913 height 468
copy div "CHECKERPLATE ALLOY GUARDS HIGH MOUNT LIGHT PLATES HALO LADDER RACK FOLD UP EARS…"
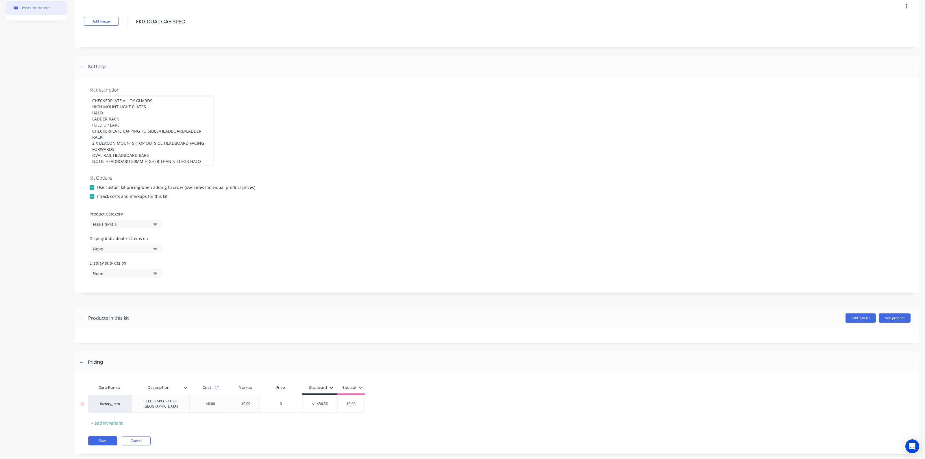
click at [171, 398] on div "FLEET - SPEC - FGK - DC" at bounding box center [160, 404] width 53 height 13
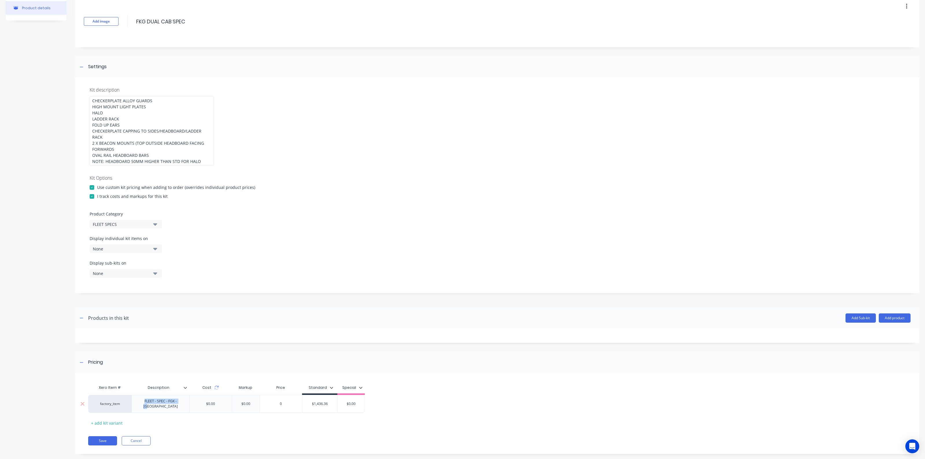
click at [177, 398] on div "FLEET - SPEC - FGK - DC" at bounding box center [160, 404] width 53 height 13
click at [102, 433] on button "Save" at bounding box center [102, 437] width 29 height 9
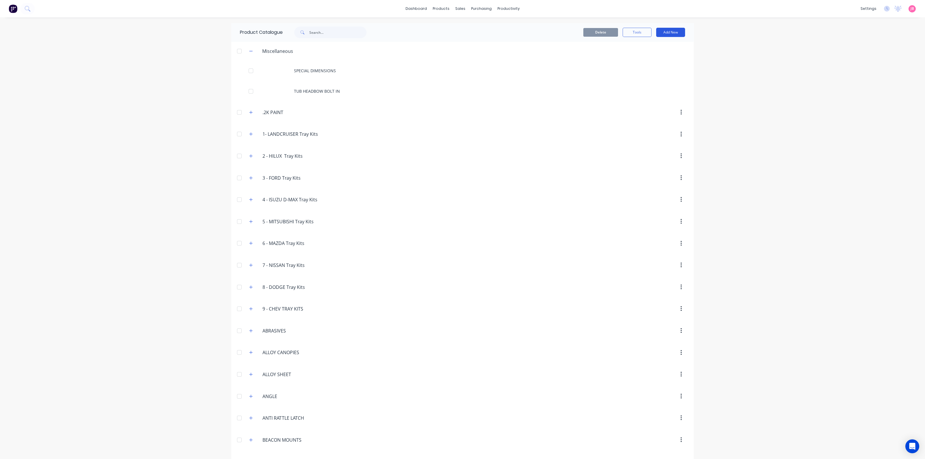
click at [665, 31] on button "Add New" at bounding box center [670, 32] width 29 height 9
click at [644, 71] on div "Product Kit" at bounding box center [657, 70] width 44 height 8
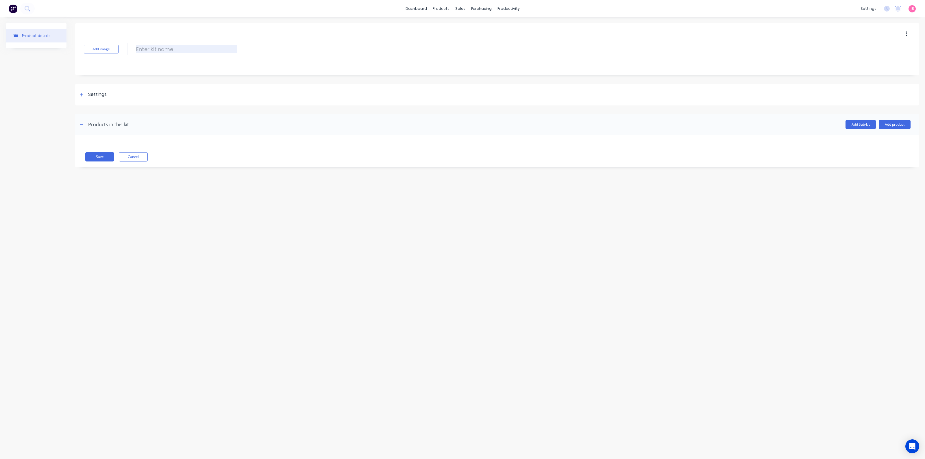
click at [154, 47] on input at bounding box center [186, 49] width 101 height 8
click at [904, 33] on button "button" at bounding box center [907, 34] width 14 height 10
click at [878, 58] on div "Delete" at bounding box center [885, 61] width 44 height 8
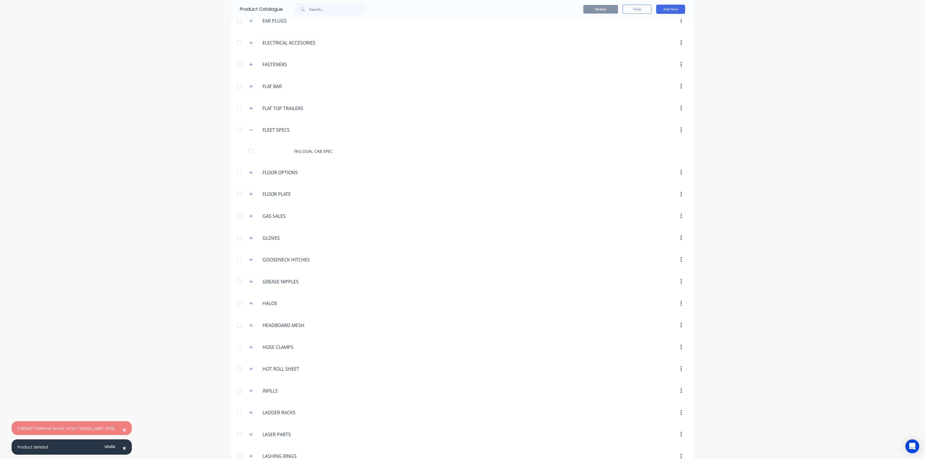
scroll to position [759, 0]
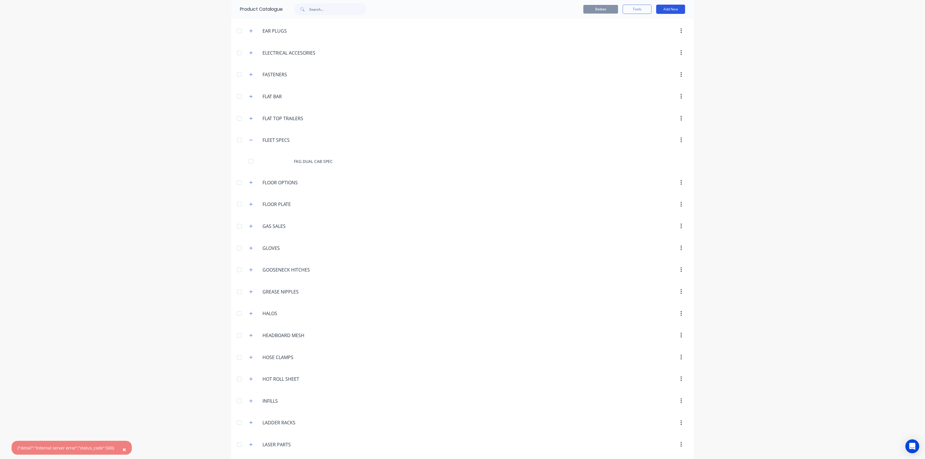
click at [667, 11] on button "Add New" at bounding box center [670, 9] width 29 height 9
click at [646, 46] on div "Product Kit" at bounding box center [657, 47] width 44 height 8
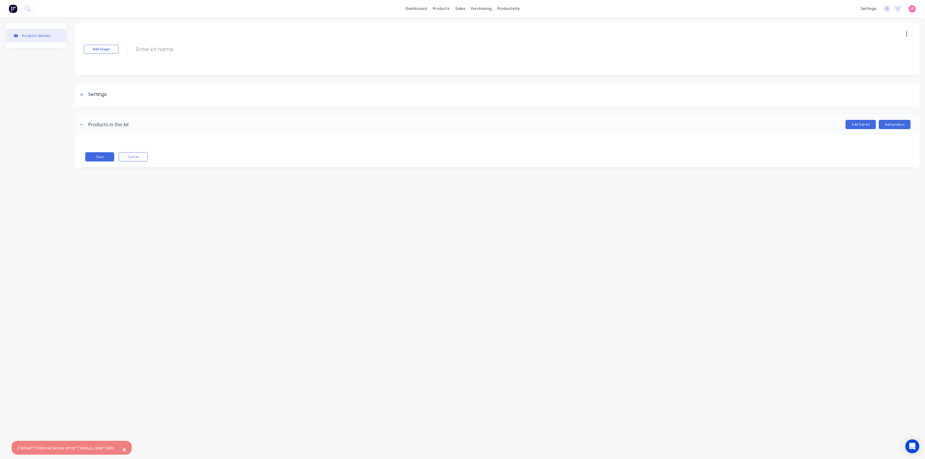
click at [152, 53] on div "Add image Enter kit name" at bounding box center [497, 49] width 844 height 52
click at [154, 48] on input at bounding box center [186, 49] width 101 height 8
type input "FKG SINGLE CAB SPEC"
click at [92, 90] on div "Settings" at bounding box center [497, 95] width 844 height 22
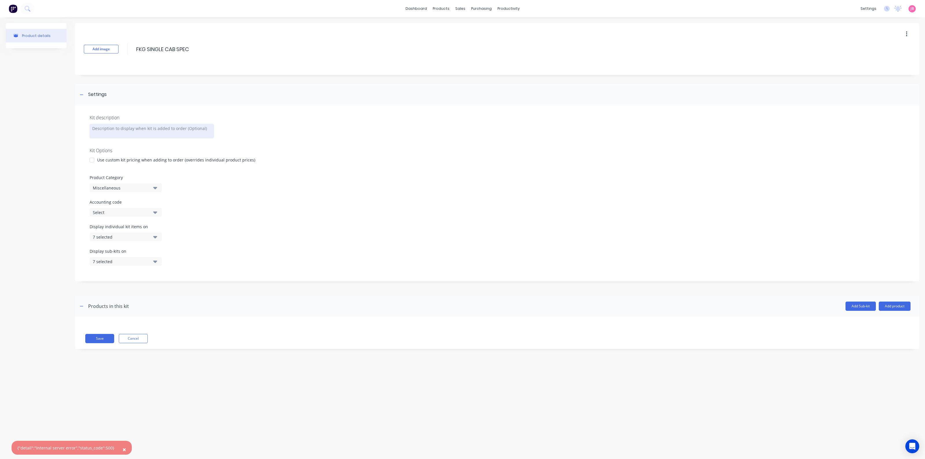
click at [123, 135] on div at bounding box center [152, 131] width 124 height 14
paste div
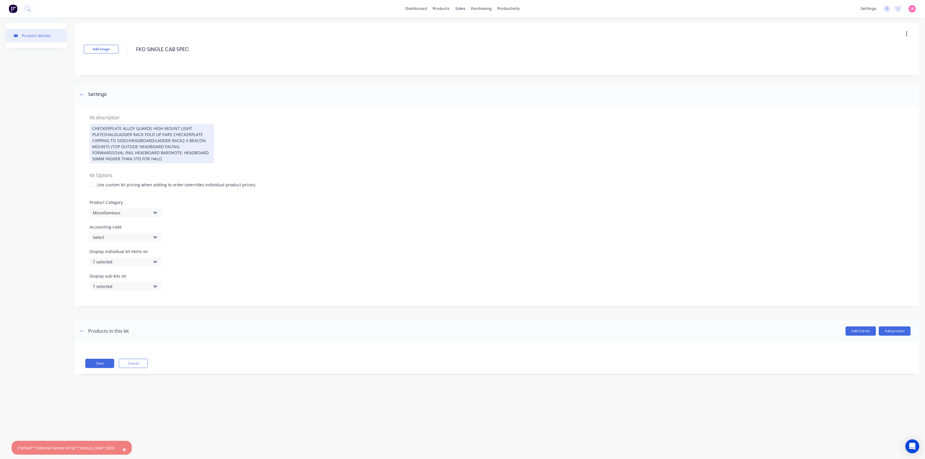
click at [152, 128] on div "CHECKERPLATE ALLOY GUARDS HIGH MOUNT LIGHT PLATESHALOLADDER RACK FOLD UP EARS C…" at bounding box center [152, 143] width 124 height 39
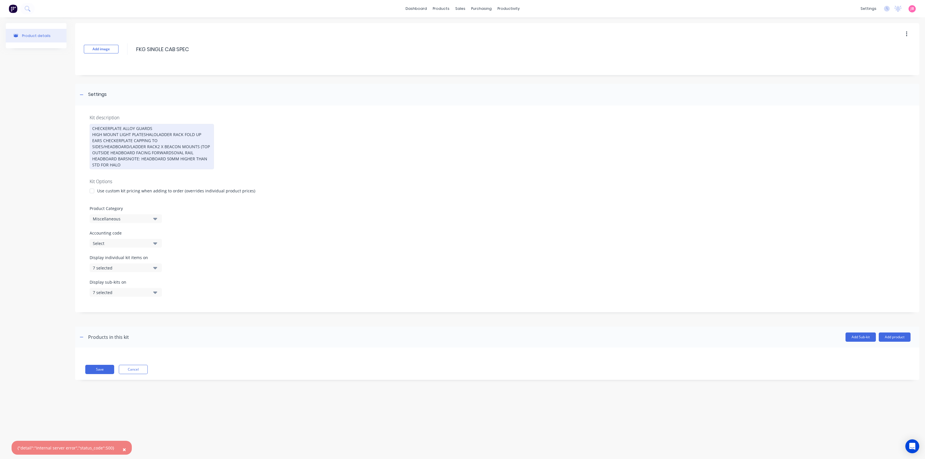
click at [146, 134] on div "CHECKERPLATE ALLOY GUARDS HIGH MOUNT LIGHT PLATESHALOLADDER RACK FOLD UP EARS C…" at bounding box center [152, 146] width 124 height 45
drag, startPoint x: 103, startPoint y: 141, endPoint x: 87, endPoint y: 140, distance: 15.6
click at [87, 141] on div "Kit description CHECKERPLATE ALLOY GUARDS HIGH MOUNT LIGHT PLATES HALOLADDER RA…" at bounding box center [497, 208] width 844 height 207
click at [149, 142] on div "CHECKERPLATE ALLOY GUARDS HIGH MOUNT LIGHT PLATES LADDER RACK FOLD UP EARS CHEC…" at bounding box center [152, 146] width 124 height 45
click at [103, 153] on div "CHECKERPLATE ALLOY GUARDS HIGH MOUNT LIGHT PLATES LADDER RACK FOLD UP EARS CHEC…" at bounding box center [152, 146] width 124 height 45
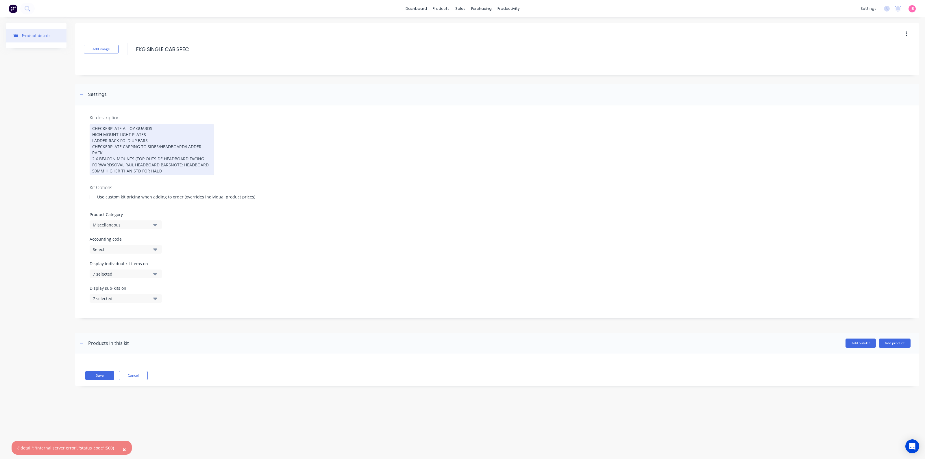
click at [114, 160] on div "CHECKERPLATE ALLOY GUARDS HIGH MOUNT LIGHT PLATES LADDER RACK FOLD UP EARS CHEC…" at bounding box center [152, 149] width 124 height 51
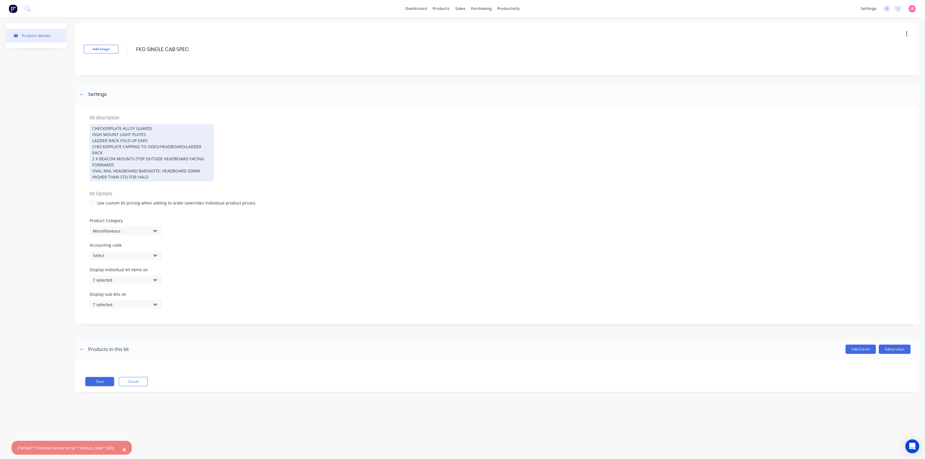
click at [147, 164] on div "CHECKERPLATE ALLOY GUARDS HIGH MOUNT LIGHT PLATES LADDER RACK FOLD UP EARS CHEC…" at bounding box center [152, 153] width 124 height 58
click at [92, 197] on div at bounding box center [92, 203] width 12 height 12
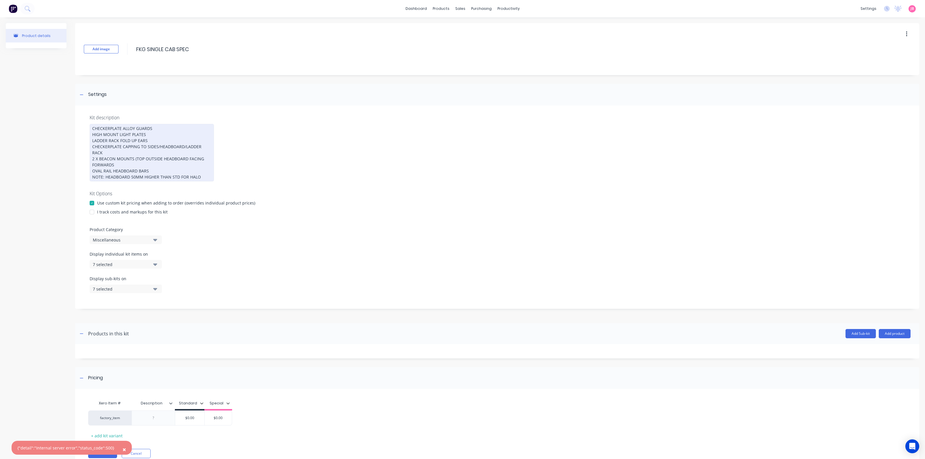
drag, startPoint x: 199, startPoint y: 172, endPoint x: 179, endPoint y: 170, distance: 19.8
click at [179, 170] on div "CHECKERPLATE ALLOY GUARDS HIGH MOUNT LIGHT PLATES LADDER RACK FOLD UP EARS CHEC…" at bounding box center [152, 153] width 124 height 58
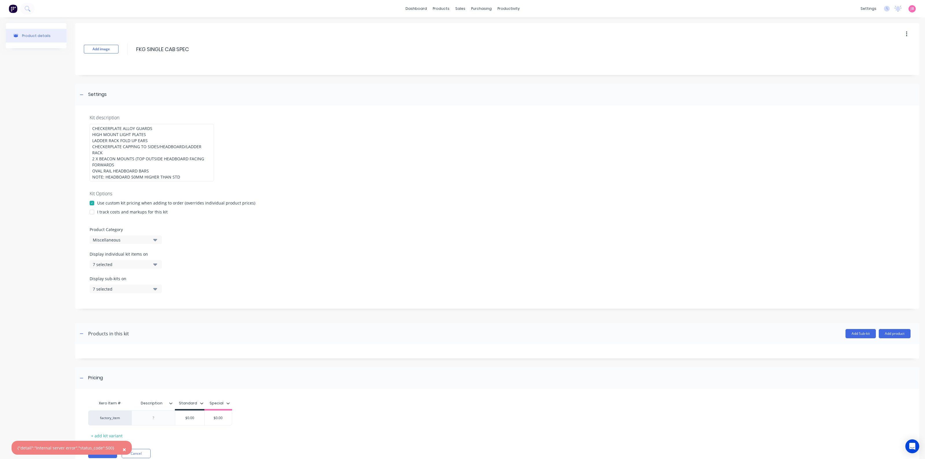
click at [355, 137] on div "Kit description CHECKERPLATE ALLOY GUARDS HIGH MOUNT LIGHT PLATES LADDER RACK F…" at bounding box center [497, 206] width 844 height 203
click at [97, 206] on div at bounding box center [92, 212] width 12 height 12
click at [132, 237] on div "Miscellaneous" at bounding box center [121, 240] width 56 height 6
click at [134, 251] on Category "text" at bounding box center [136, 257] width 61 height 12
type Category "SPEC"
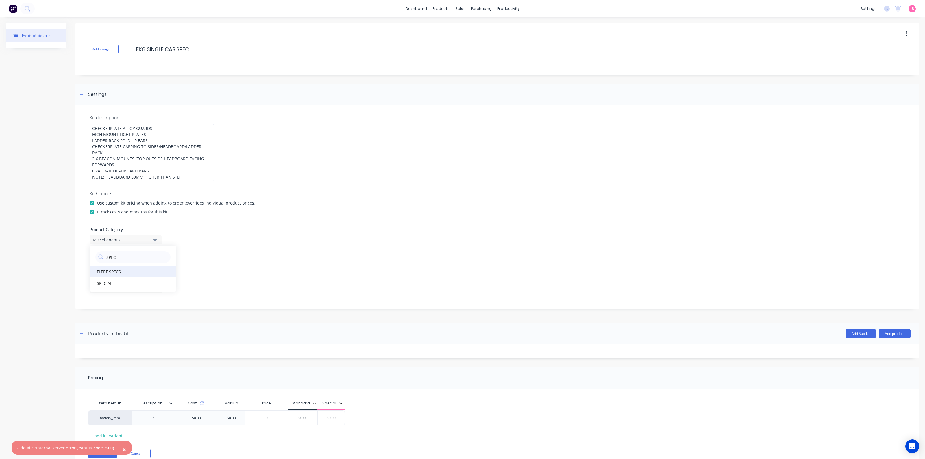
click at [130, 266] on div "FLEET SPECS" at bounding box center [133, 272] width 87 height 12
drag, startPoint x: 240, startPoint y: 236, endPoint x: 244, endPoint y: 236, distance: 4.3
click at [241, 235] on div "Product Category FLEET SPECS" at bounding box center [497, 236] width 815 height 18
click at [301, 416] on input "$0.00" at bounding box center [302, 418] width 29 height 5
paste input "1,218.18"
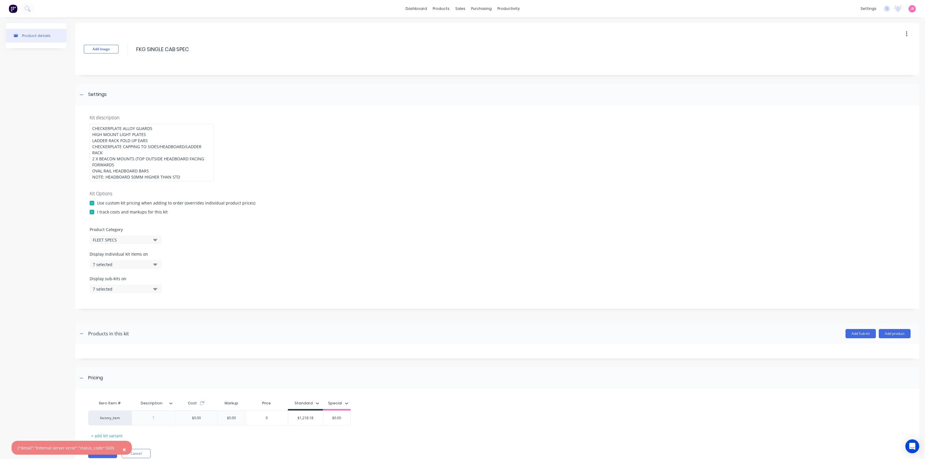
type input "$1,218.18"
click at [358, 351] on div at bounding box center [497, 351] width 844 height 14
click at [300, 416] on input "$1,218.18" at bounding box center [305, 418] width 35 height 5
click at [308, 416] on input "$1,218.18" at bounding box center [305, 418] width 35 height 5
type input "$0.00"
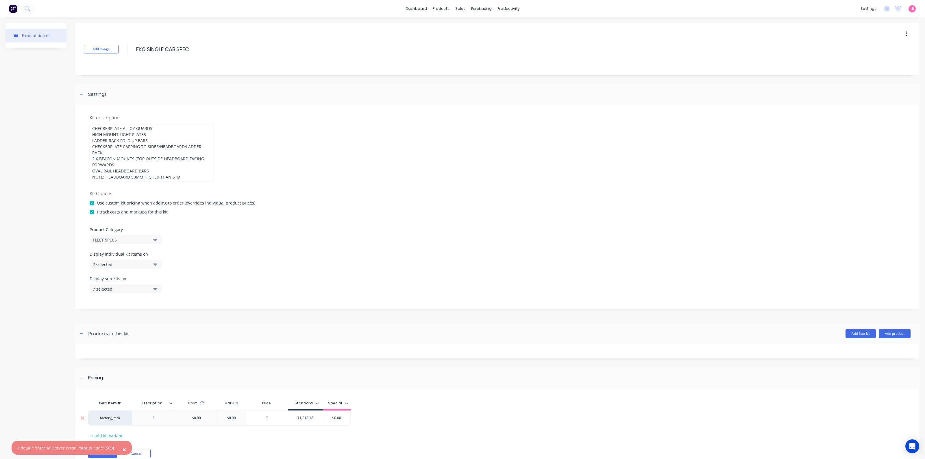
drag, startPoint x: 315, startPoint y: 412, endPoint x: 299, endPoint y: 413, distance: 15.3
click at [299, 416] on input "$1,218.18" at bounding box center [305, 418] width 35 height 5
type input "$1218.18"
click at [461, 373] on div "Pricing" at bounding box center [497, 378] width 844 height 22
click at [262, 367] on div "Pricing" at bounding box center [497, 378] width 844 height 22
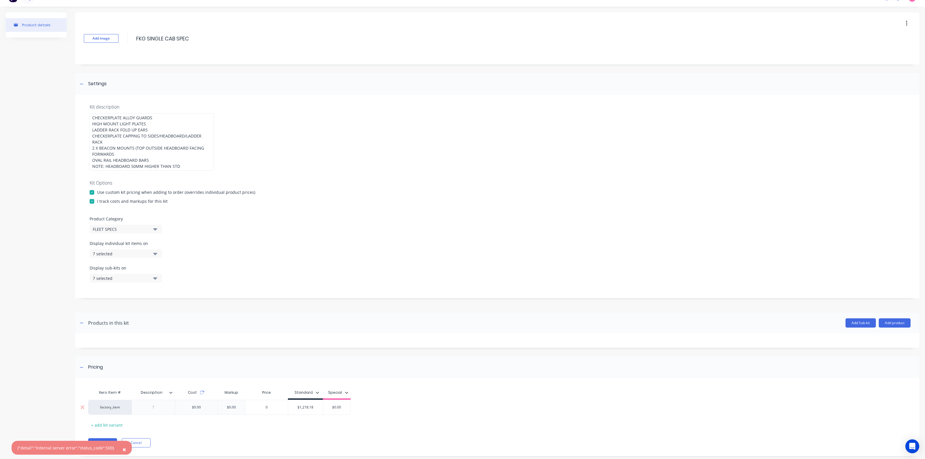
scroll to position [16, 0]
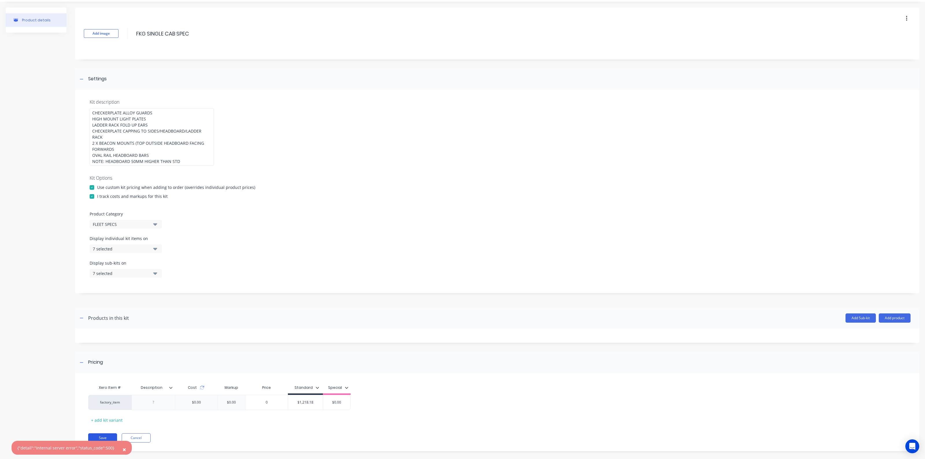
click at [110, 433] on button "Save" at bounding box center [102, 437] width 29 height 9
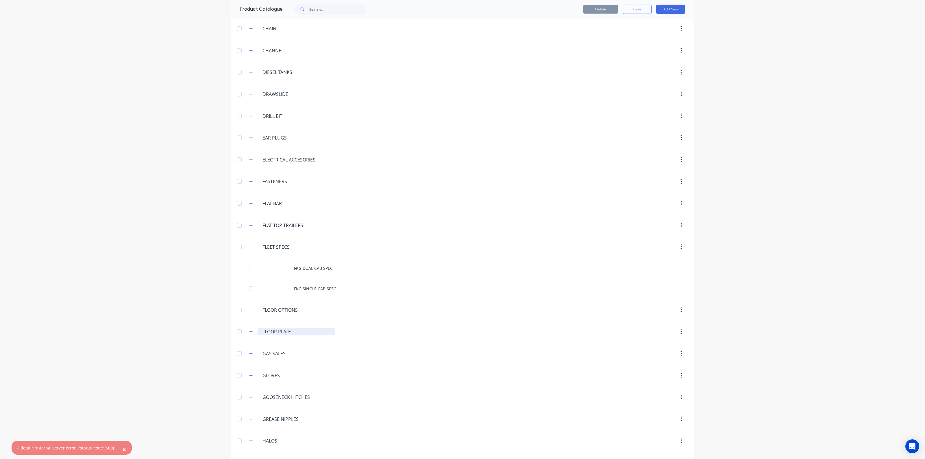
scroll to position [650, 0]
click at [114, 220] on div "× {"detail":"Internal server error","status_code":500} dashboard products sales…" at bounding box center [462, 229] width 925 height 459
click at [249, 181] on icon "button" at bounding box center [250, 183] width 3 height 4
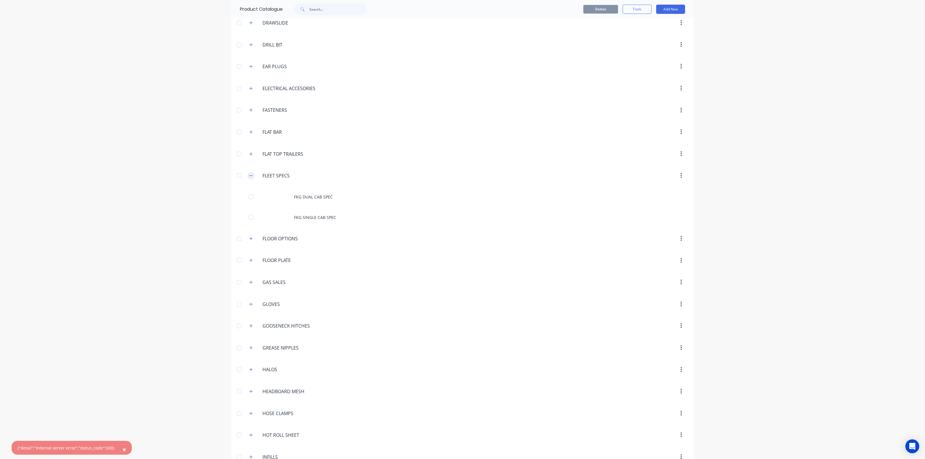
click at [249, 174] on icon "button" at bounding box center [250, 176] width 3 height 4
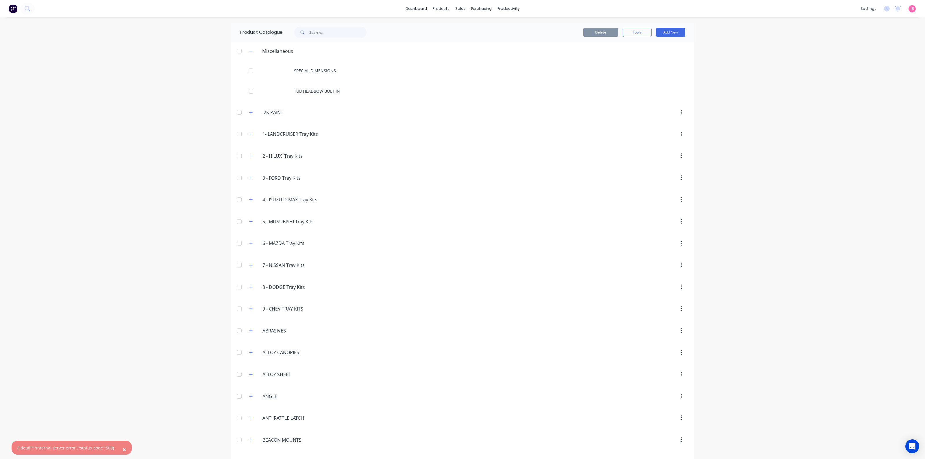
click at [238, 51] on div at bounding box center [239, 51] width 12 height 12
click at [249, 51] on icon "button" at bounding box center [250, 51] width 3 height 4
click at [387, 80] on header ".2K.PAINT .2K PAINT" at bounding box center [462, 71] width 462 height 22
click at [416, 6] on link "dashboard" at bounding box center [416, 8] width 27 height 9
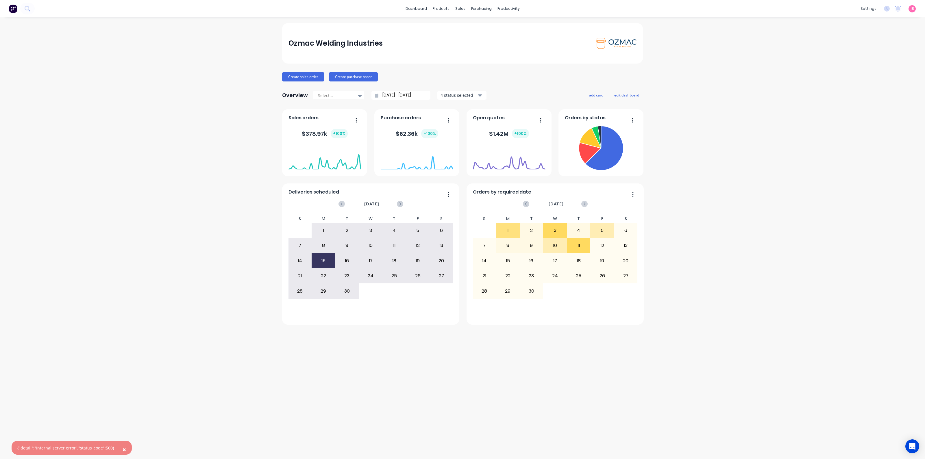
click at [494, 85] on div "Ozmac Welding Industries Create sales order Create purchase order Overview Sele…" at bounding box center [462, 174] width 361 height 302
click at [446, 26] on div at bounding box center [442, 27] width 9 height 5
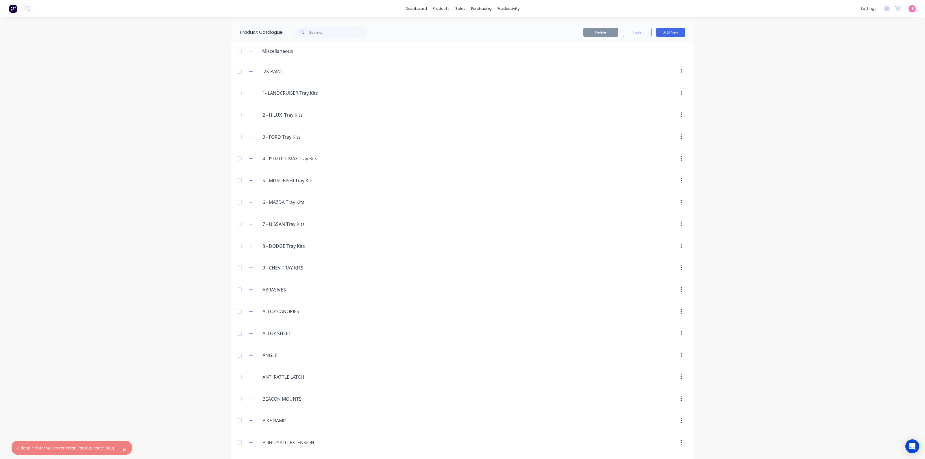
click at [67, 449] on div "{"detail":"Internal server error","status_code":500}" at bounding box center [65, 448] width 97 height 6
click at [123, 450] on button "×" at bounding box center [124, 450] width 15 height 14
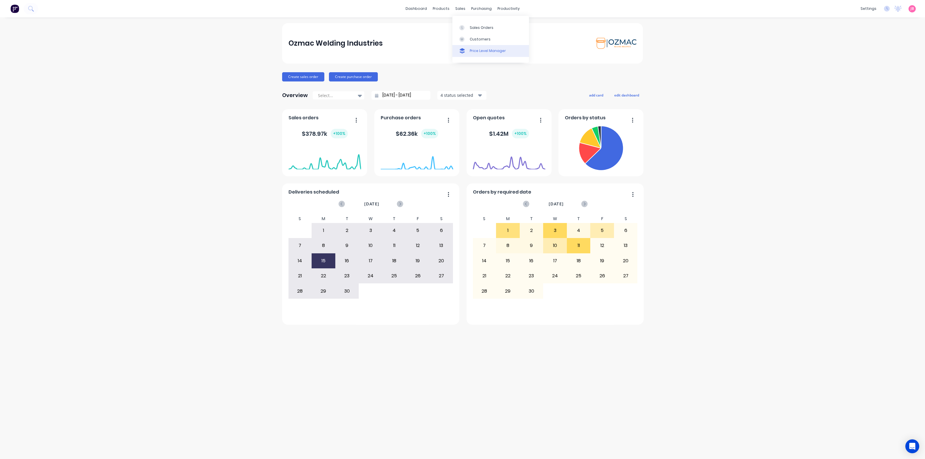
click at [481, 48] on div "Price Level Manager" at bounding box center [488, 50] width 36 height 5
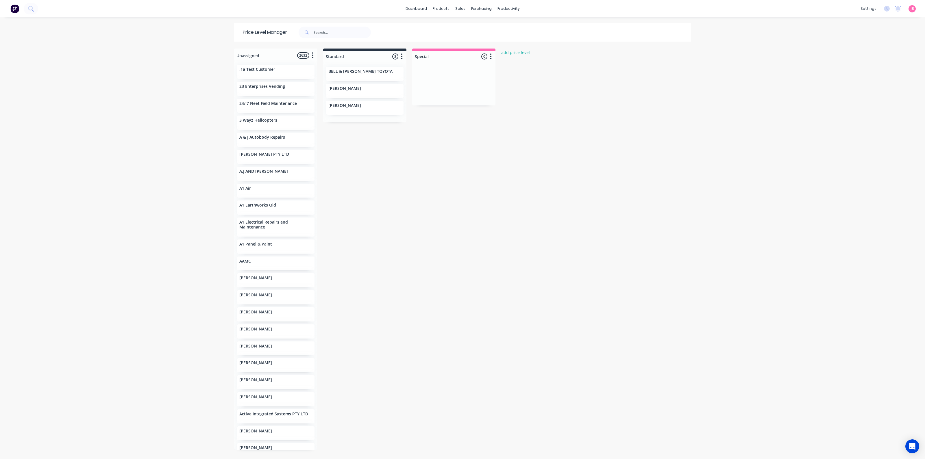
click at [387, 134] on div "Unassigned 2632 Move all customers Standard Special .1a Test Customer 23 Enterp…" at bounding box center [462, 254] width 462 height 410
click at [515, 28] on div "Workflow" at bounding box center [515, 27] width 17 height 5
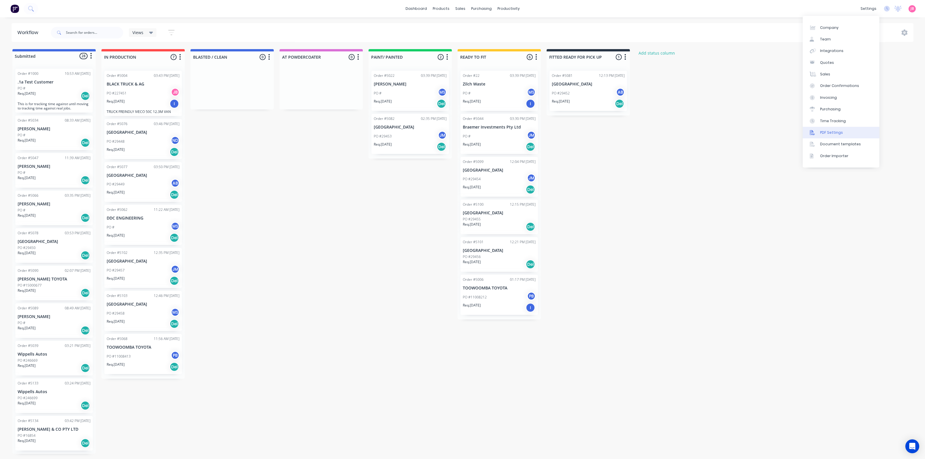
click at [836, 133] on div "PDF Settings" at bounding box center [831, 132] width 23 height 5
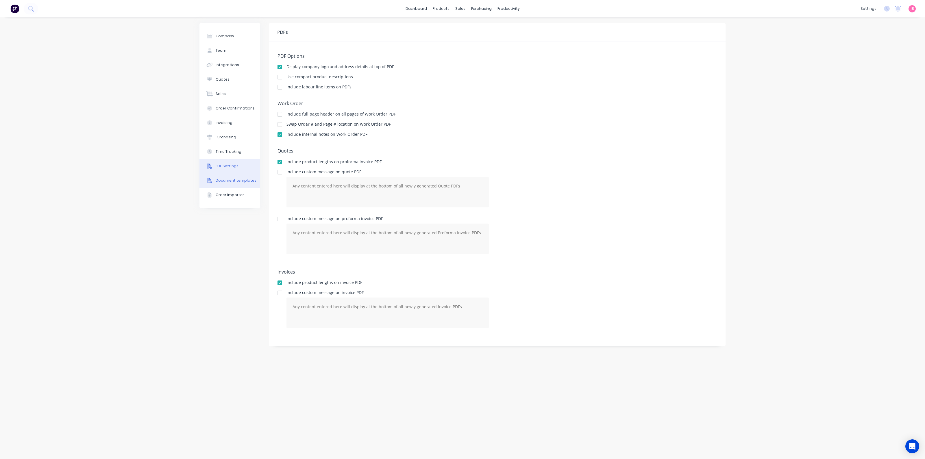
click at [236, 178] on div "Document templates" at bounding box center [236, 180] width 41 height 5
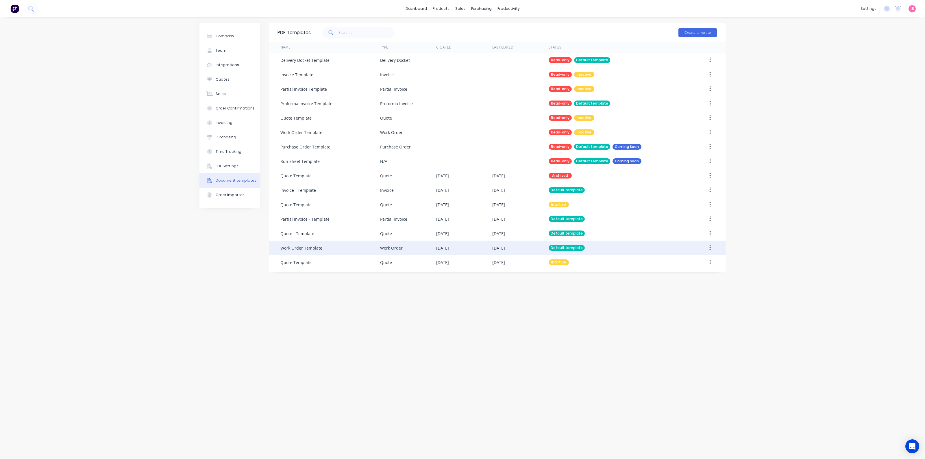
click at [415, 248] on div "Work Order" at bounding box center [408, 248] width 56 height 14
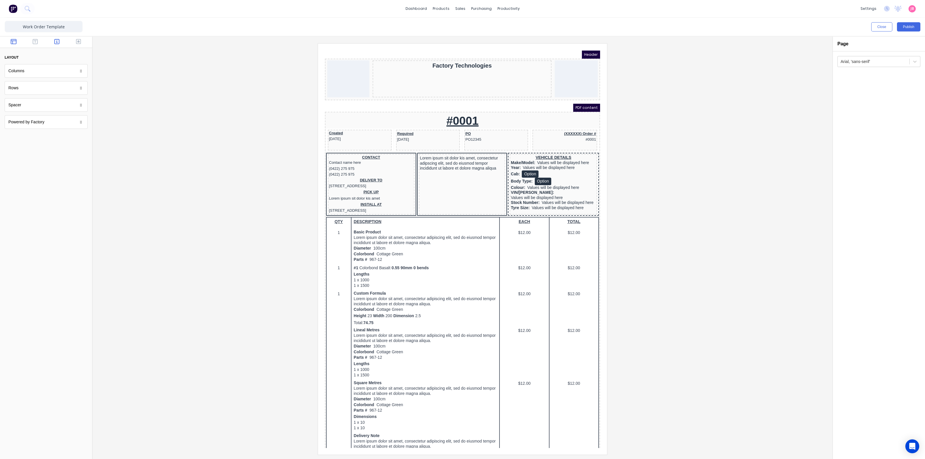
click at [56, 40] on icon "button" at bounding box center [56, 42] width 5 height 6
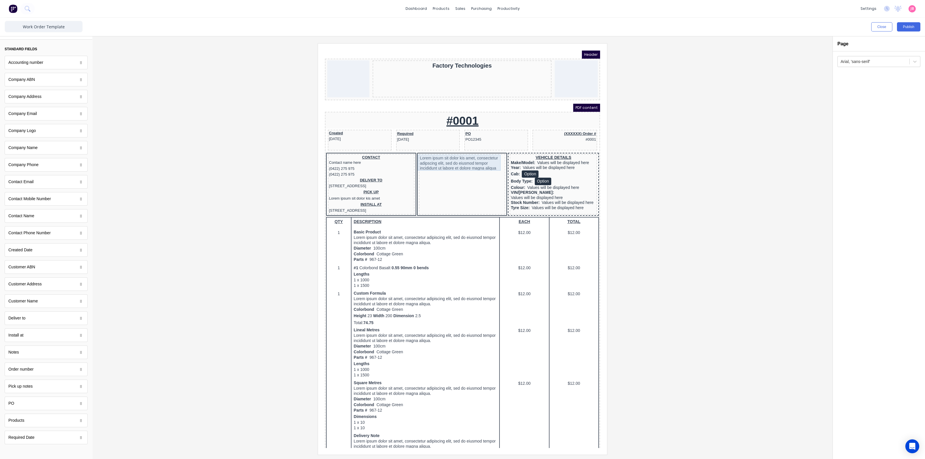
click at [453, 158] on div "Lorem ipsum sit dolor kis amet, consectetur adipscing elit, sed do eiusmod temp…" at bounding box center [455, 156] width 84 height 16
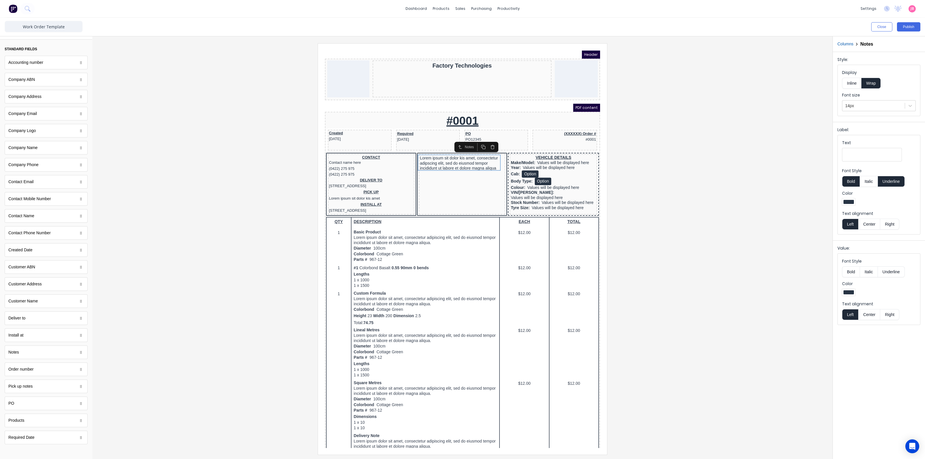
click at [11, 8] on img at bounding box center [13, 8] width 9 height 9
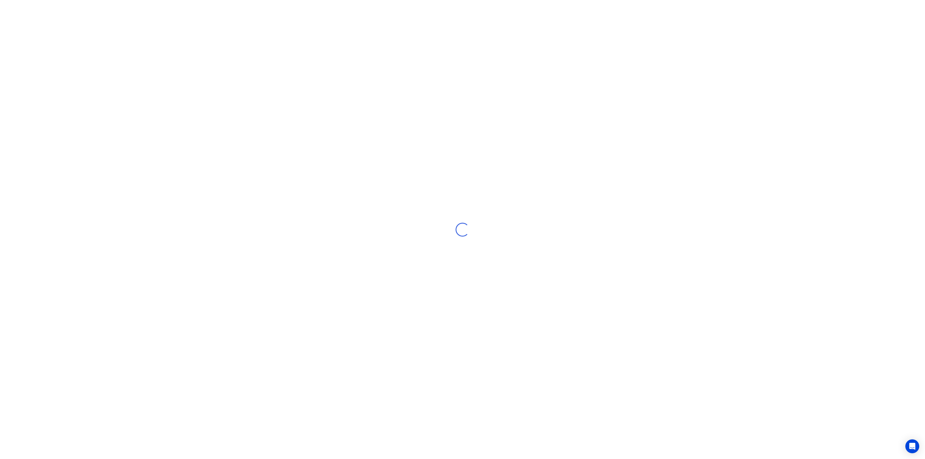
click at [217, 136] on div "Loading..." at bounding box center [462, 229] width 925 height 459
